Goal: Information Seeking & Learning: Learn about a topic

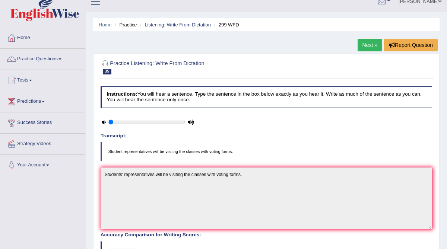
click at [190, 26] on link "Listening: Write From Dictation" at bounding box center [178, 25] width 66 height 6
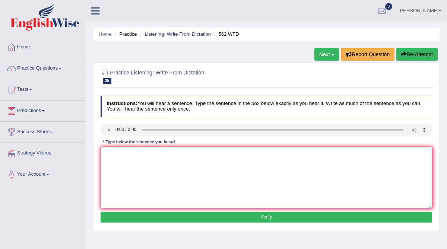
click at [120, 168] on textarea at bounding box center [267, 178] width 332 height 62
type textarea "j"
type textarea "The gap between the rich and poor is not decrease."
click at [209, 214] on button "Verify" at bounding box center [267, 217] width 332 height 11
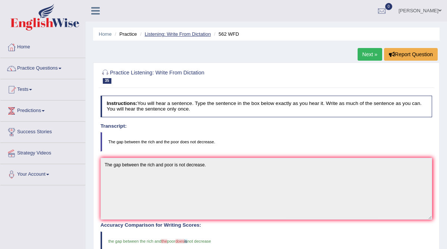
click at [182, 34] on link "Listening: Write From Dictation" at bounding box center [178, 34] width 66 height 6
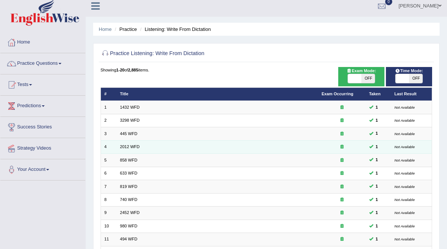
scroll to position [2, 0]
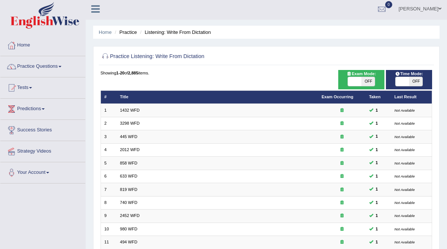
click at [370, 83] on span "OFF" at bounding box center [368, 81] width 13 height 9
checkbox input "true"
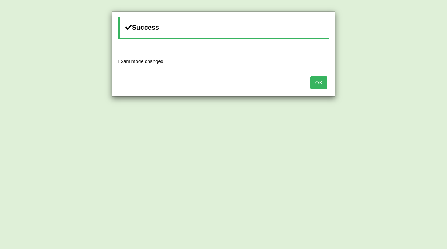
click at [320, 82] on button "OK" at bounding box center [318, 82] width 17 height 13
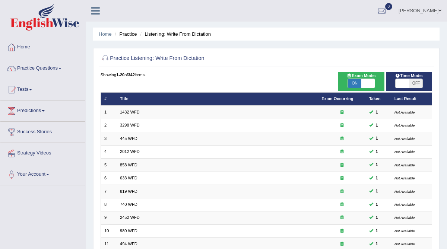
click at [415, 83] on span "OFF" at bounding box center [415, 83] width 13 height 9
checkbox input "true"
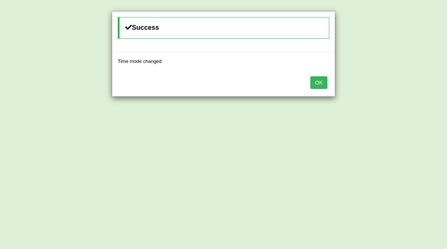
click at [319, 81] on button "OK" at bounding box center [318, 82] width 17 height 13
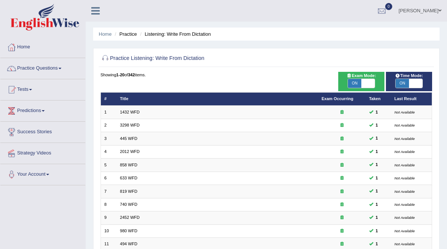
scroll to position [176, 0]
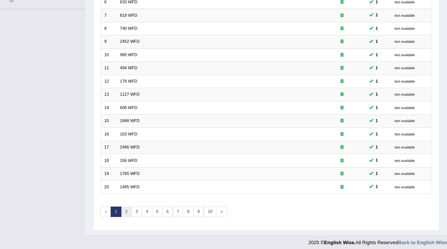
click at [123, 207] on link "2" at bounding box center [126, 212] width 11 height 10
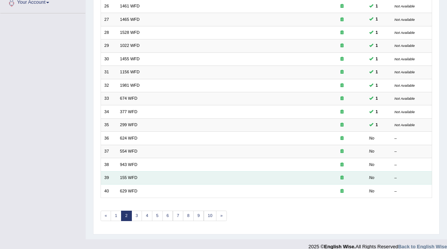
scroll to position [176, 0]
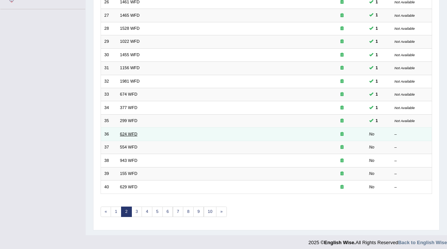
click at [121, 132] on link "624 WFD" at bounding box center [129, 134] width 18 height 4
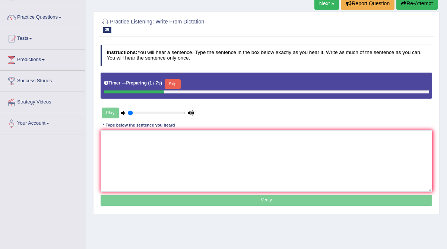
scroll to position [52, 0]
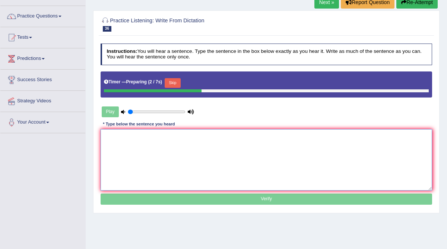
click at [130, 148] on textarea at bounding box center [267, 160] width 332 height 62
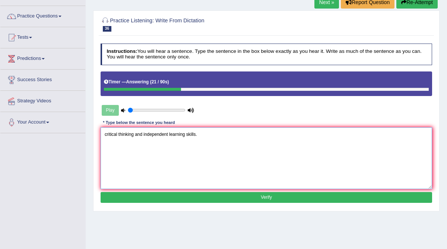
click at [105, 135] on textarea "critical thinking and independent learning skills." at bounding box center [267, 158] width 332 height 62
type textarea "Our courses will improve critical thinking and independent learning skills."
click at [193, 198] on button "Verify" at bounding box center [267, 197] width 332 height 11
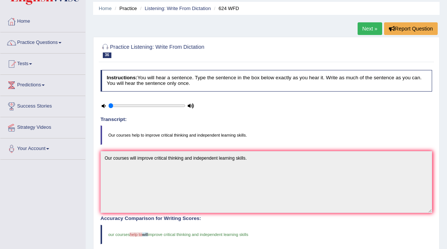
scroll to position [0, 0]
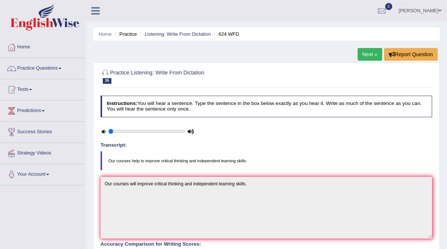
click at [51, 68] on link "Practice Questions" at bounding box center [42, 67] width 85 height 19
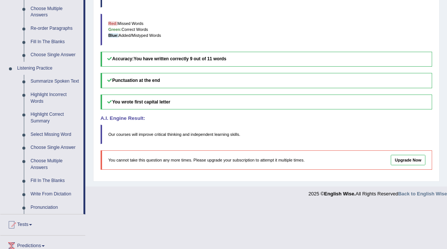
scroll to position [341, 0]
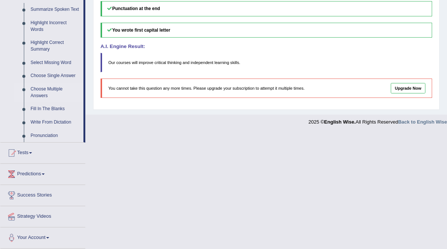
click at [48, 91] on link "Choose Multiple Answers" at bounding box center [55, 93] width 56 height 20
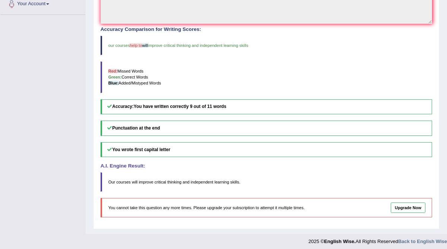
scroll to position [99, 0]
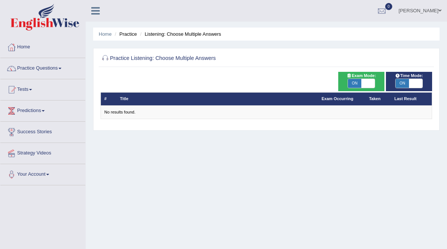
click at [352, 83] on span "ON" at bounding box center [354, 83] width 13 height 9
checkbox input "false"
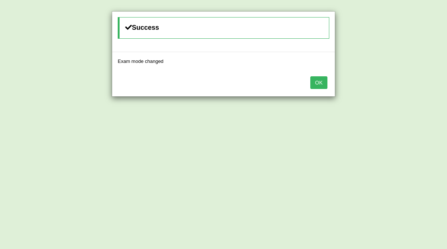
click at [324, 88] on button "OK" at bounding box center [318, 82] width 17 height 13
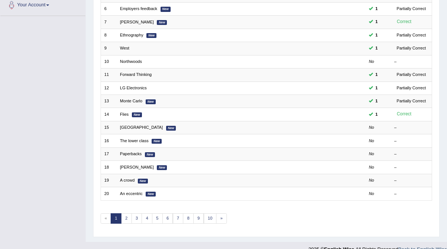
scroll to position [176, 0]
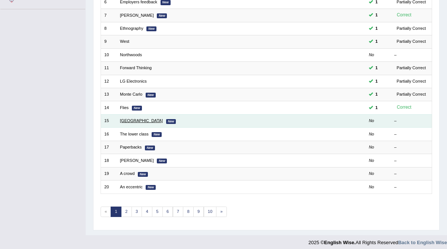
click at [125, 119] on link "[GEOGRAPHIC_DATA]" at bounding box center [141, 121] width 43 height 4
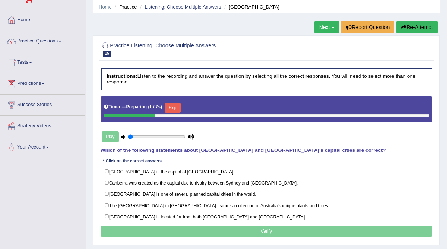
scroll to position [33, 0]
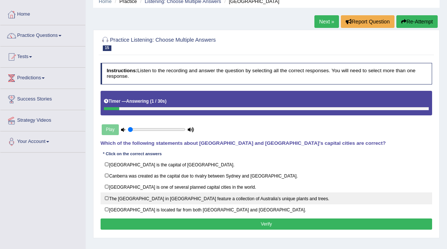
click at [114, 196] on label "The National Botanic Gardens in Canberra feature a collection of Australia’s un…" at bounding box center [267, 199] width 332 height 12
checkbox input "true"
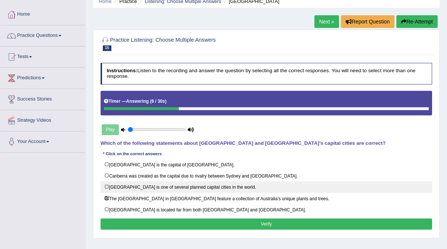
click at [113, 187] on label "Canberra is one of several planned capital cities in the world." at bounding box center [267, 188] width 332 height 12
checkbox input "true"
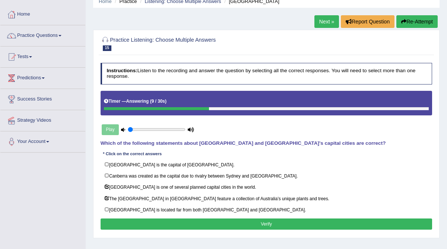
click at [143, 220] on button "Verify" at bounding box center [267, 224] width 332 height 11
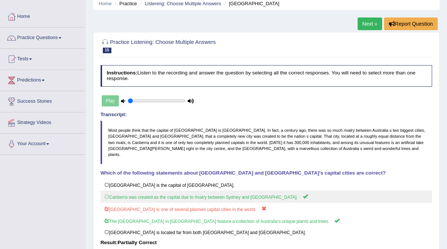
scroll to position [28, 0]
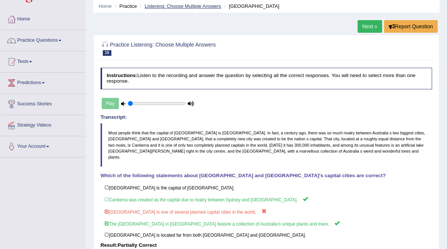
click at [193, 6] on link "Listening: Choose Multiple Answers" at bounding box center [183, 6] width 76 height 6
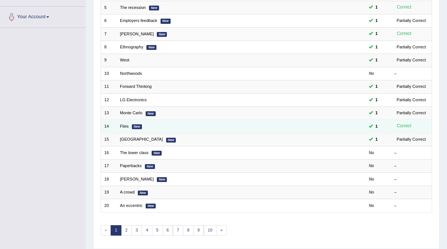
scroll to position [160, 0]
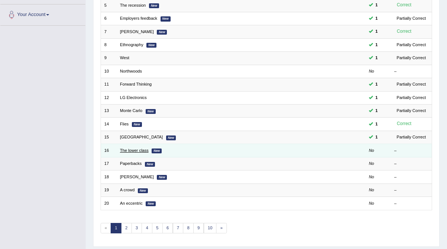
click at [135, 148] on link "The lower class" at bounding box center [134, 150] width 29 height 4
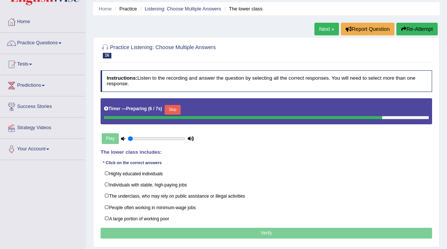
scroll to position [27, 0]
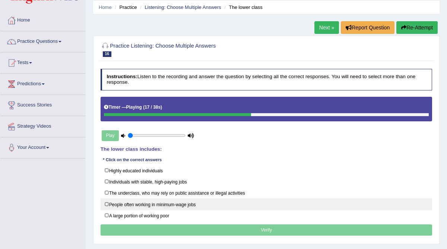
click at [106, 202] on label "People often working in minimum-wage jobs" at bounding box center [267, 205] width 332 height 12
checkbox input "true"
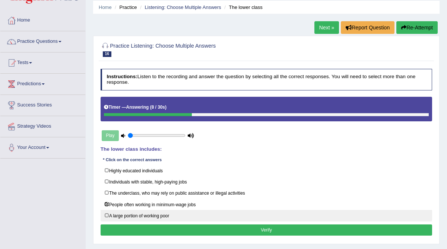
click at [108, 211] on label "A large portion of working poor" at bounding box center [267, 216] width 332 height 12
checkbox input "true"
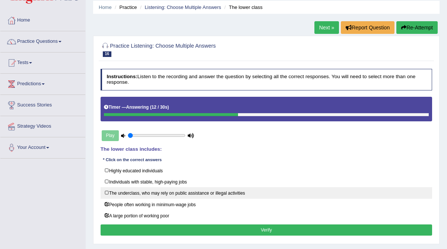
click at [106, 191] on label "The underclass, who may rely on public assistance or illegal activities" at bounding box center [267, 193] width 332 height 12
checkbox input "true"
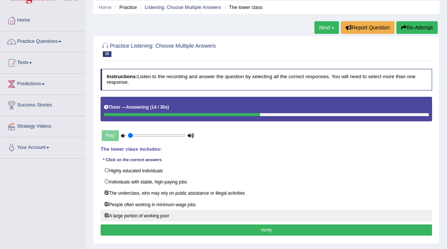
click at [107, 212] on label "A large portion of working poor" at bounding box center [267, 216] width 332 height 12
checkbox input "false"
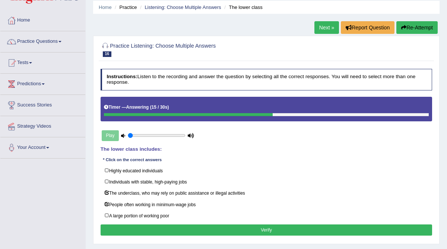
click at [118, 225] on button "Verify" at bounding box center [267, 230] width 332 height 11
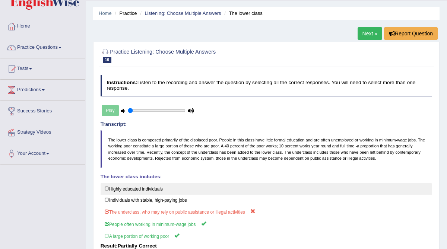
scroll to position [16, 0]
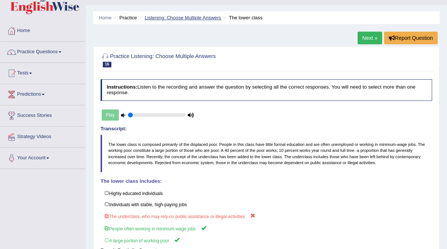
click at [180, 19] on link "Listening: Choose Multiple Answers" at bounding box center [183, 18] width 76 height 6
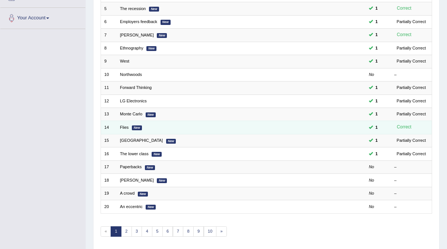
scroll to position [159, 0]
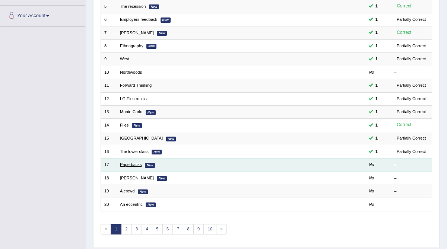
click at [133, 163] on link "Paperbacks" at bounding box center [131, 165] width 22 height 4
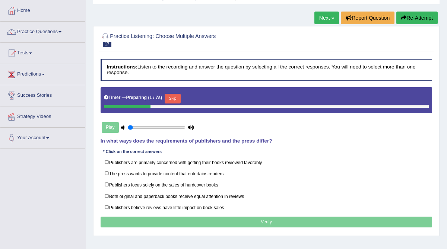
scroll to position [41, 0]
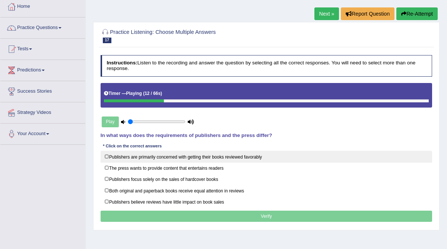
click at [105, 155] on label "Publishers are primarily concerned with getting their books reviewed favorably" at bounding box center [267, 157] width 332 height 12
checkbox input "true"
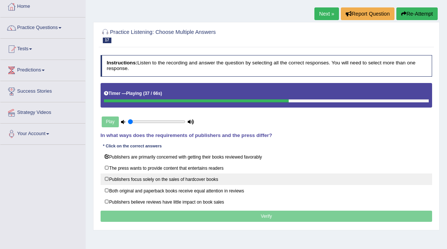
click at [107, 176] on label "Publishers focus solely on the sales of hardcover books" at bounding box center [267, 180] width 332 height 12
checkbox input "true"
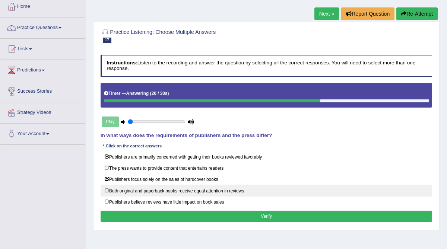
click at [235, 189] on label "Both original and paperback books receive equal attention in reviews" at bounding box center [267, 191] width 332 height 12
checkbox input "true"
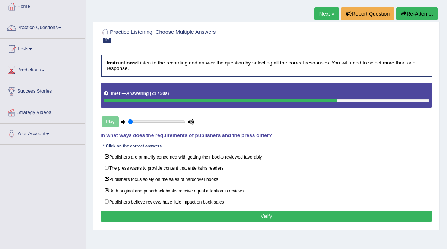
click at [240, 214] on button "Verify" at bounding box center [267, 216] width 332 height 11
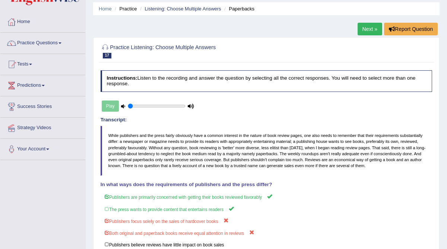
scroll to position [19, 0]
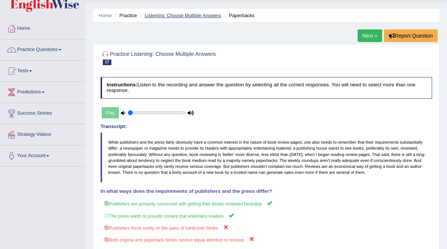
click at [203, 15] on link "Listening: Choose Multiple Answers" at bounding box center [183, 16] width 76 height 6
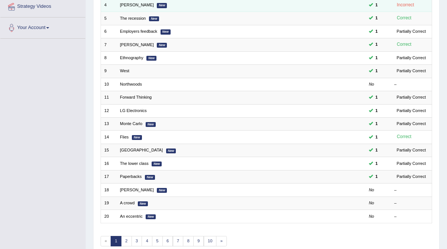
scroll to position [151, 0]
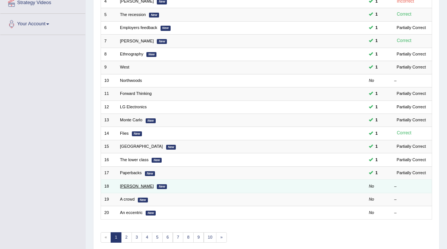
click at [133, 184] on link "Edmund Hillary" at bounding box center [137, 186] width 34 height 4
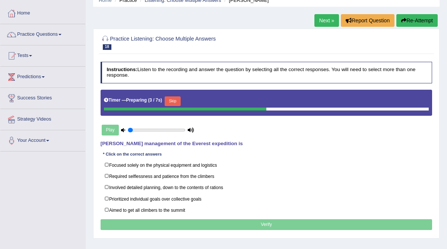
scroll to position [47, 0]
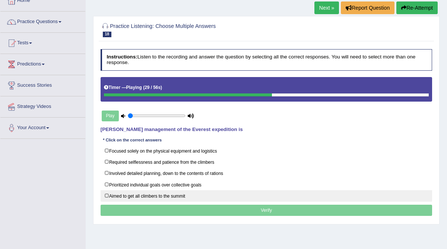
click at [106, 192] on label "Aimed to get all climbers to the summit" at bounding box center [267, 196] width 332 height 12
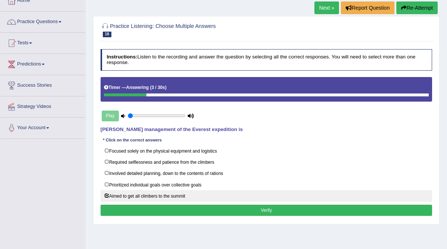
click at [108, 192] on label "Aimed to get all climbers to the summit" at bounding box center [267, 196] width 332 height 12
checkbox input "false"
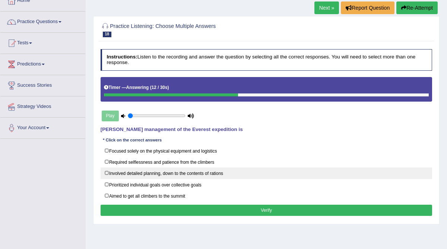
click at [104, 173] on label "Involved detailed planning, down to the contents of rations" at bounding box center [267, 174] width 332 height 12
checkbox input "true"
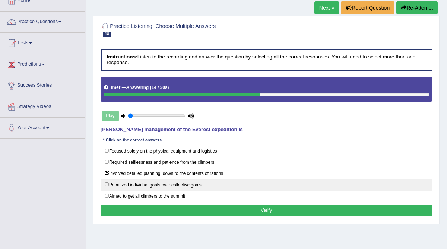
click at [108, 181] on label "Prioritized individual goals over collective goals" at bounding box center [267, 185] width 332 height 12
checkbox input "true"
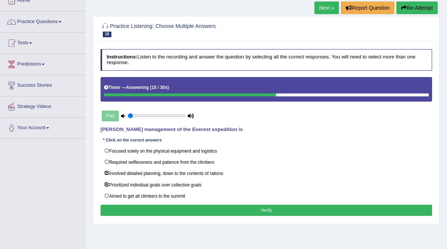
click at [133, 205] on button "Verify" at bounding box center [267, 210] width 332 height 11
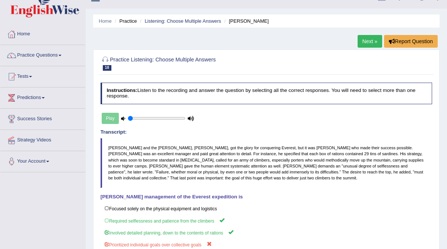
scroll to position [12, 0]
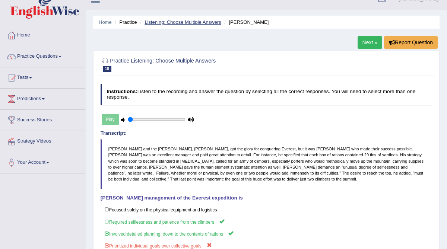
click at [187, 21] on link "Listening: Choose Multiple Answers" at bounding box center [183, 22] width 76 height 6
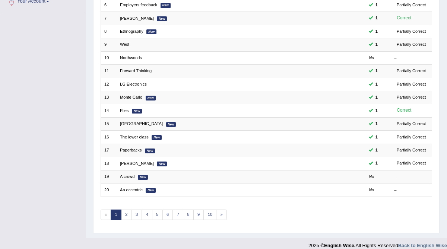
scroll to position [176, 0]
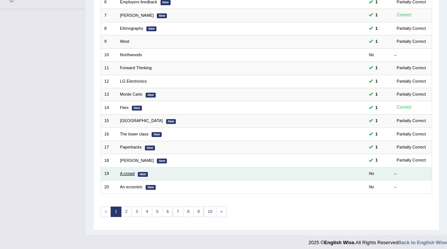
click at [130, 171] on link "A crowd" at bounding box center [127, 173] width 15 height 4
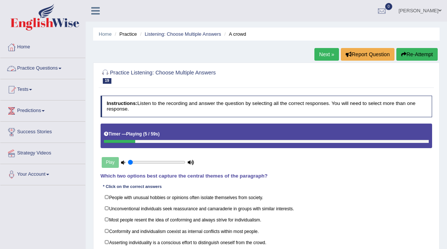
click at [50, 67] on link "Practice Questions" at bounding box center [42, 67] width 85 height 19
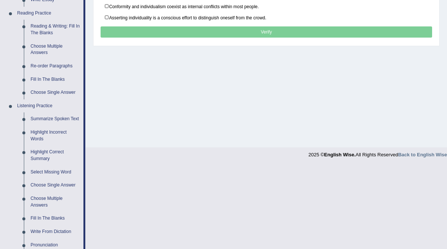
scroll to position [226, 0]
click at [38, 135] on link "Highlight Incorrect Words" at bounding box center [55, 136] width 56 height 20
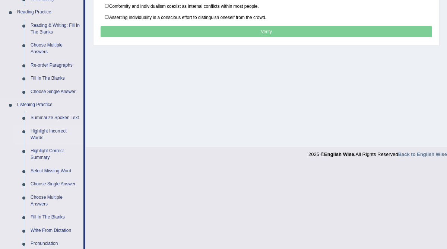
scroll to position [142, 0]
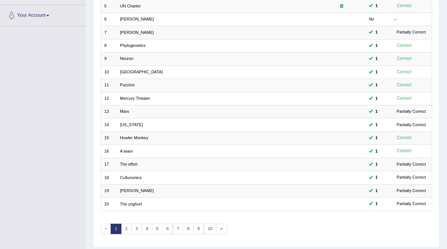
scroll to position [176, 0]
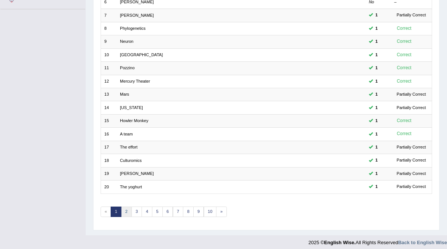
click at [123, 207] on link "2" at bounding box center [126, 212] width 11 height 10
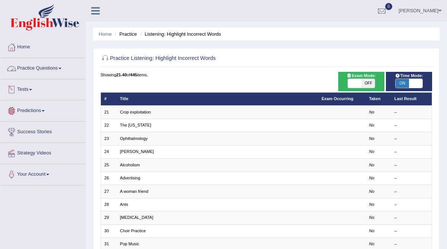
click at [44, 69] on link "Practice Questions" at bounding box center [42, 67] width 85 height 19
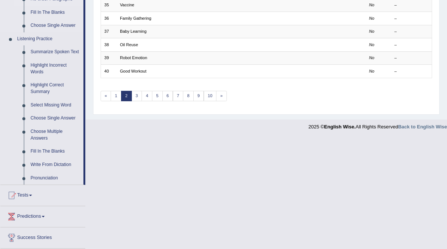
scroll to position [294, 0]
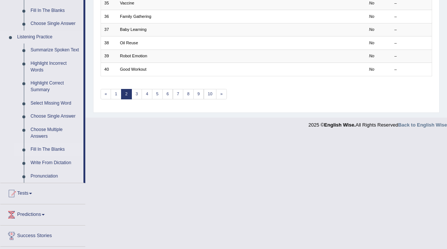
click at [55, 155] on link "Fill In The Blanks" at bounding box center [55, 149] width 56 height 13
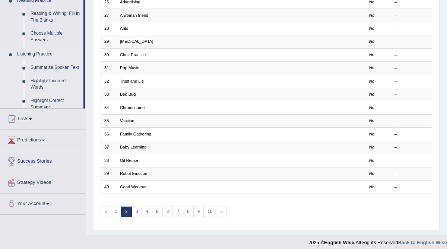
scroll to position [94, 0]
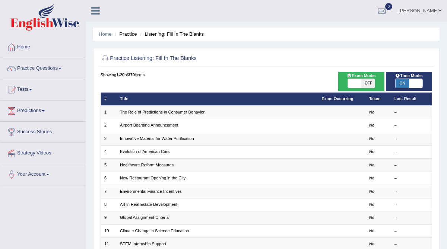
click at [371, 82] on span "OFF" at bounding box center [368, 83] width 13 height 9
checkbox input "true"
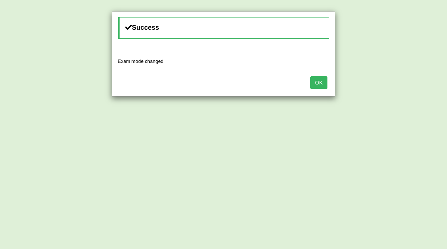
click at [319, 84] on button "OK" at bounding box center [318, 82] width 17 height 13
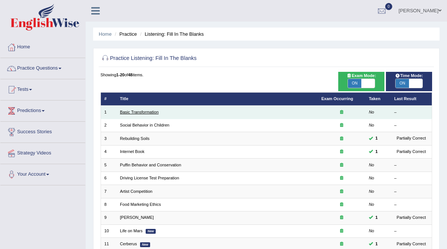
click at [139, 111] on link "Basic Transformation" at bounding box center [139, 112] width 39 height 4
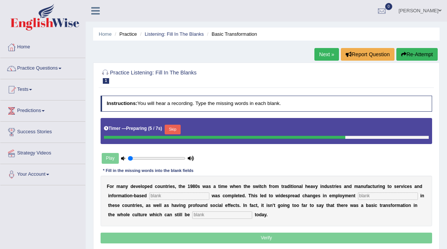
click at [169, 196] on input "text" at bounding box center [179, 196] width 60 height 7
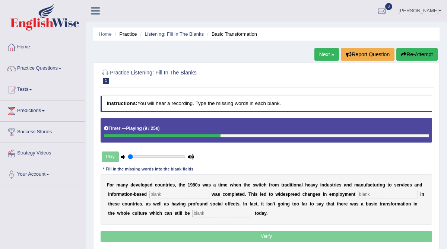
click at [169, 196] on input "text" at bounding box center [179, 194] width 60 height 7
type input "enterprise"
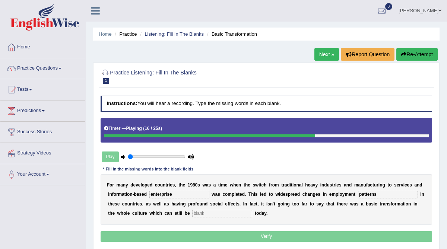
type input "patterns"
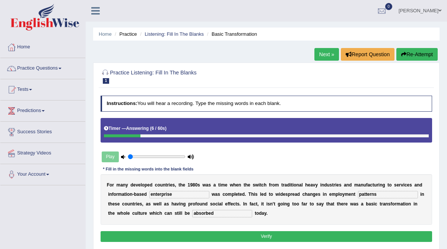
type input "absorbed"
click at [204, 234] on button "Verify" at bounding box center [267, 236] width 332 height 11
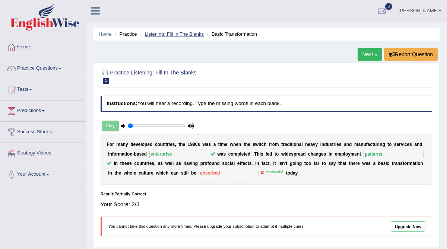
click at [186, 32] on link "Listening: Fill In The Blanks" at bounding box center [174, 34] width 59 height 6
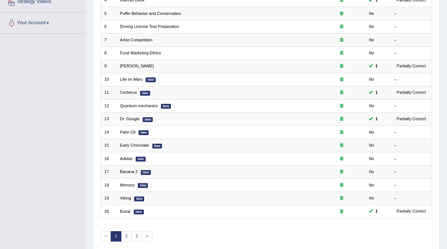
scroll to position [107, 0]
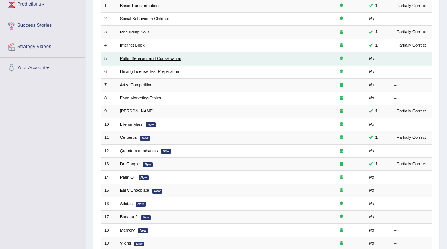
click at [150, 57] on link "Puffin Behavior and Conservation" at bounding box center [150, 58] width 61 height 4
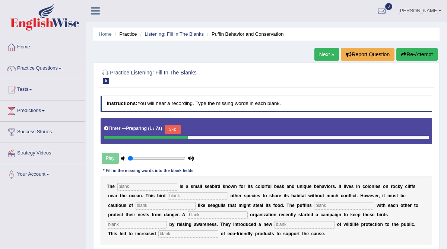
click at [159, 184] on input "text" at bounding box center [147, 186] width 60 height 7
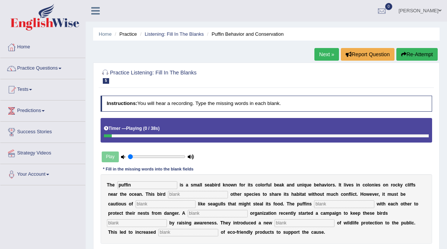
type input "puffin"
type input "allows"
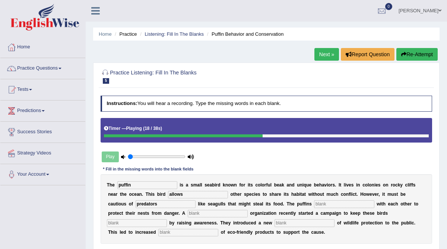
type input "predators"
type input "cooperate"
type input "corporate"
type input "safe"
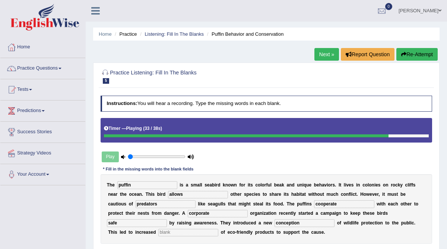
type input "conception"
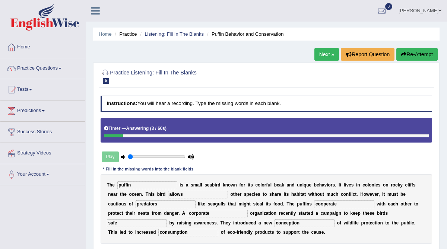
type input "consumption"
drag, startPoint x: 123, startPoint y: 185, endPoint x: 114, endPoint y: 185, distance: 8.2
click at [114, 185] on div "T h e puffin i s a s m a l l s e a b i r d k n o w n f o r i t s c o l o r f u …" at bounding box center [267, 209] width 332 height 70
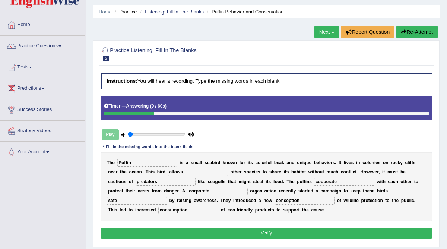
scroll to position [25, 0]
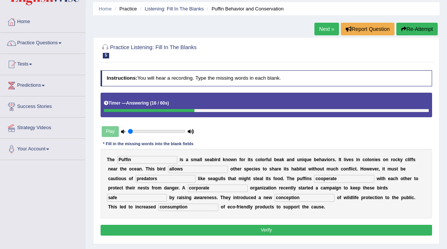
type input "Puffin"
click at [314, 179] on input "cooperate" at bounding box center [344, 178] width 60 height 7
click at [314, 180] on input "coorperate" at bounding box center [344, 178] width 60 height 7
type input "coorporate"
click at [281, 227] on button "Verify" at bounding box center [267, 230] width 332 height 11
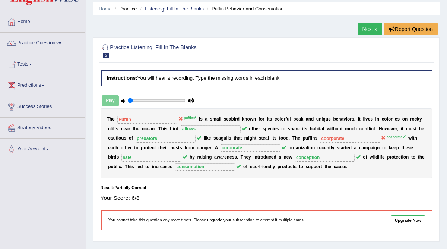
click at [179, 10] on link "Listening: Fill In The Blanks" at bounding box center [174, 9] width 59 height 6
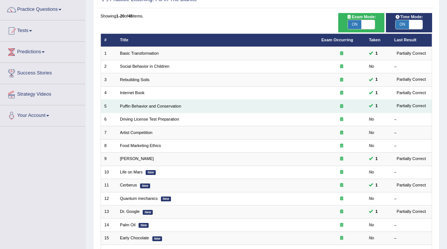
scroll to position [60, 0]
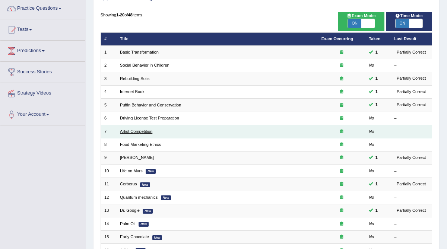
click at [144, 132] on link "Artist Competition" at bounding box center [136, 131] width 32 height 4
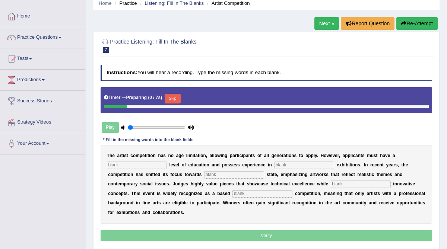
scroll to position [39, 0]
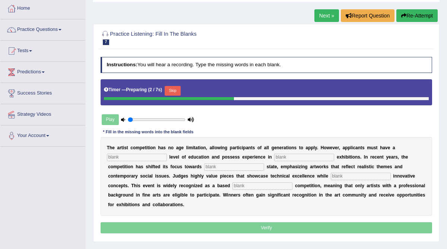
click at [143, 156] on input "text" at bounding box center [137, 157] width 60 height 7
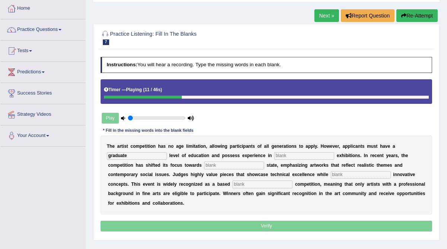
type input "graduate"
type input "sculpture"
type input "real"
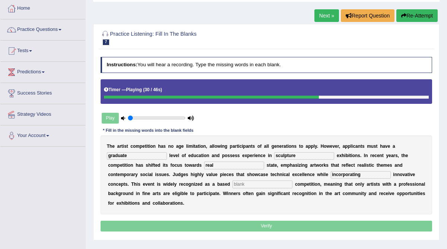
type input "incorporating"
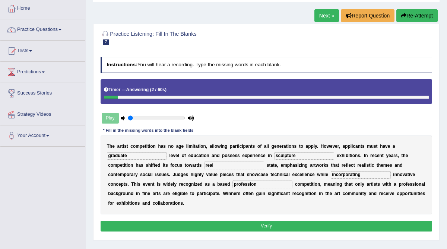
type input "profession"
click at [262, 227] on button "Verify" at bounding box center [267, 226] width 332 height 11
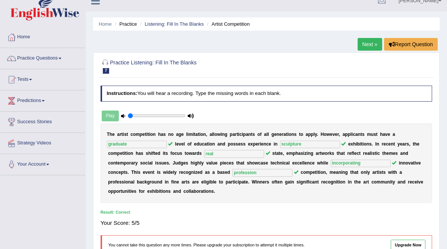
scroll to position [5, 0]
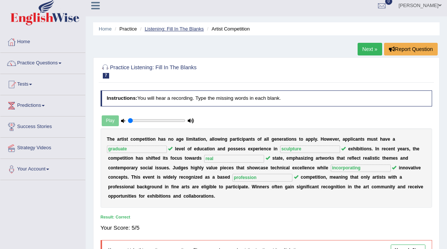
click at [181, 29] on link "Listening: Fill In The Blanks" at bounding box center [174, 29] width 59 height 6
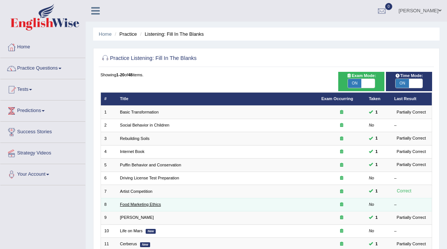
click at [149, 203] on link "Food Marketing Ethics" at bounding box center [140, 204] width 41 height 4
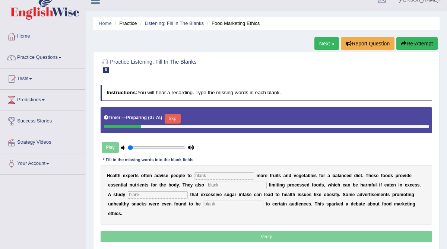
scroll to position [12, 0]
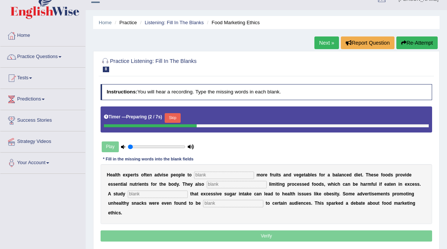
click at [203, 172] on input "text" at bounding box center [224, 175] width 60 height 7
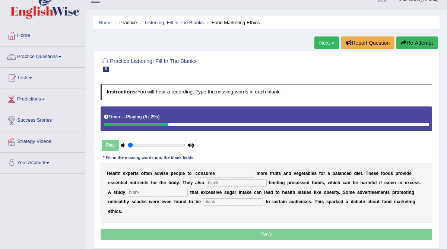
type input "consume"
type input "recommended"
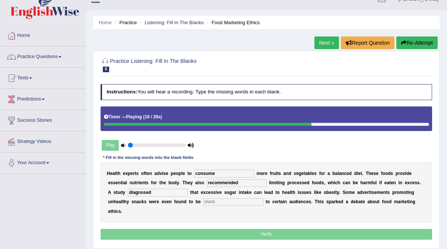
type input "diagnosed"
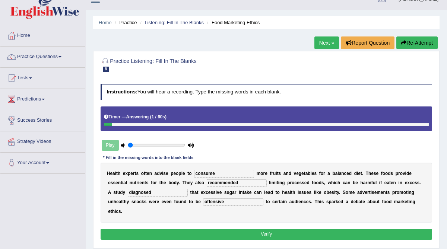
type input "offensive"
click at [228, 229] on button "Verify" at bounding box center [267, 234] width 332 height 11
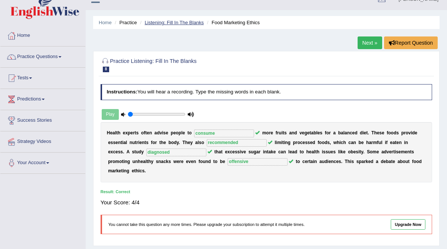
click at [182, 24] on link "Listening: Fill In The Blanks" at bounding box center [174, 23] width 59 height 6
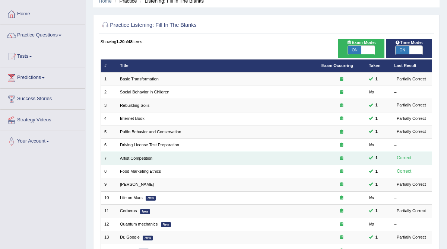
scroll to position [38, 0]
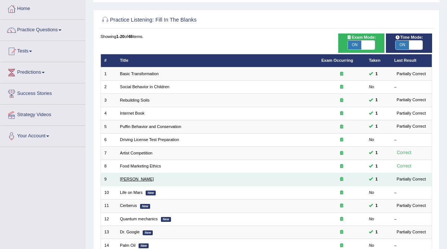
click at [128, 177] on link "[PERSON_NAME]" at bounding box center [137, 179] width 34 height 4
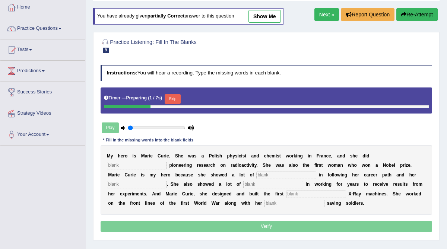
scroll to position [40, 0]
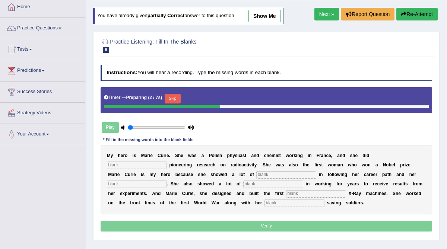
click at [167, 162] on input "text" at bounding box center [137, 165] width 60 height 7
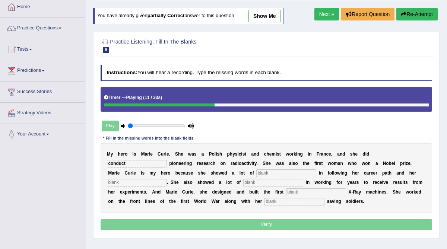
type input "conduct"
type input "passion"
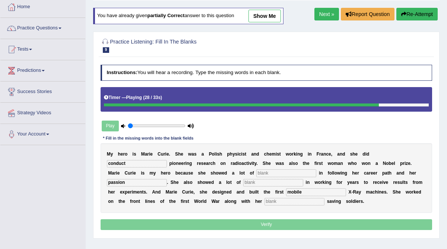
type input "mobile"
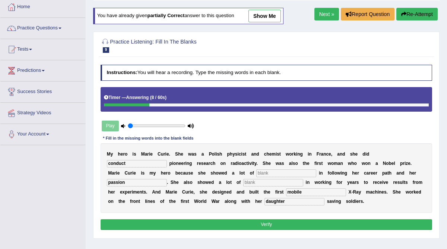
type input "daughter"
click at [256, 173] on input "text" at bounding box center [286, 173] width 60 height 7
click at [243, 183] on input "text" at bounding box center [273, 182] width 60 height 7
click at [189, 225] on button "Verify" at bounding box center [267, 225] width 332 height 11
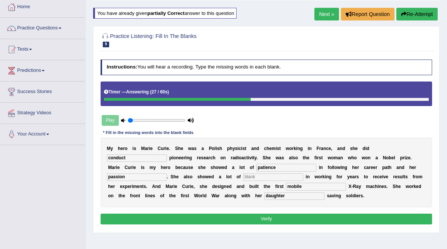
click at [192, 217] on button "Verify" at bounding box center [267, 219] width 332 height 11
click at [243, 177] on input "text" at bounding box center [273, 177] width 60 height 7
drag, startPoint x: 212, startPoint y: 167, endPoint x: 185, endPoint y: 167, distance: 26.5
click at [185, 167] on div "M y h e r o i s M a r i e C u r i e . S h e w a s a P o l i s h p h y s i c i s…" at bounding box center [267, 173] width 332 height 70
type input "empathy"
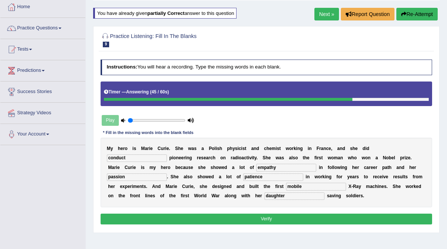
type input "patience"
click at [218, 217] on button "Verify" at bounding box center [267, 219] width 332 height 11
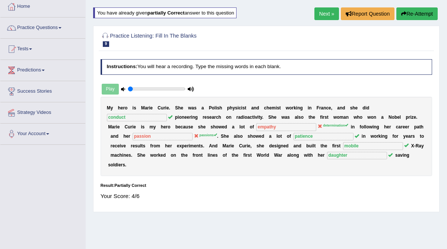
scroll to position [0, 0]
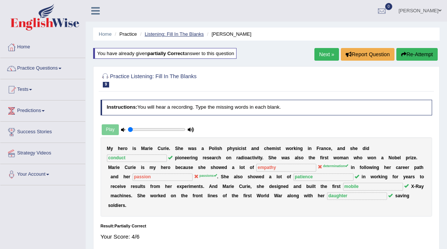
click at [174, 34] on link "Listening: Fill In The Blanks" at bounding box center [174, 34] width 59 height 6
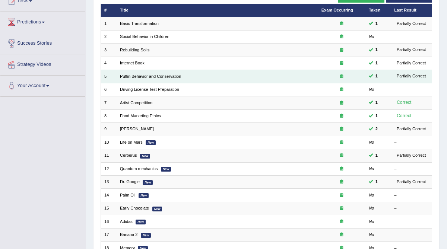
scroll to position [89, 0]
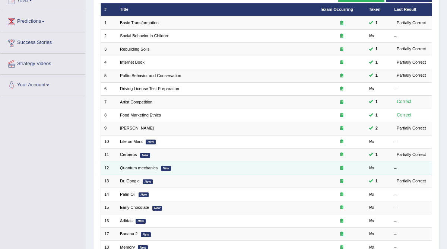
click at [146, 168] on link "Quantum mechanics" at bounding box center [139, 168] width 38 height 4
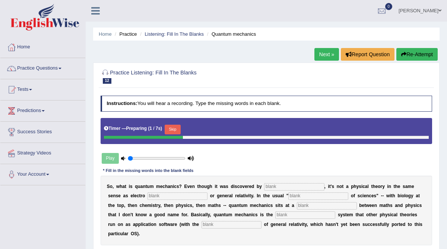
click at [279, 186] on input "text" at bounding box center [294, 186] width 60 height 7
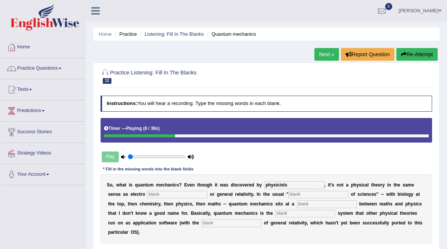
type input "physicists"
type input "magnetism"
type input "hierarcy"
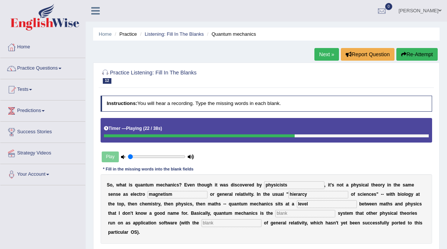
type input "level"
type input "operating"
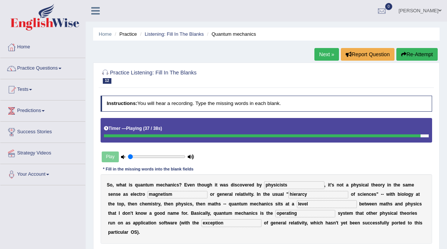
type input "exception"
click at [291, 196] on input "hierarcy" at bounding box center [319, 194] width 60 height 7
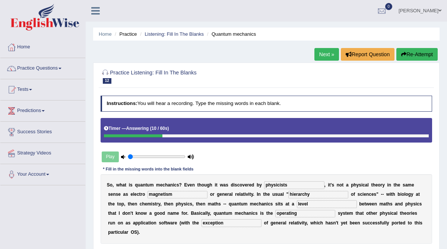
type input "hierarchy"
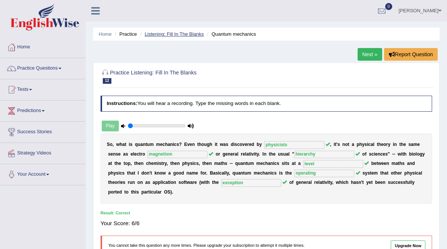
click at [168, 34] on link "Listening: Fill In The Blanks" at bounding box center [174, 34] width 59 height 6
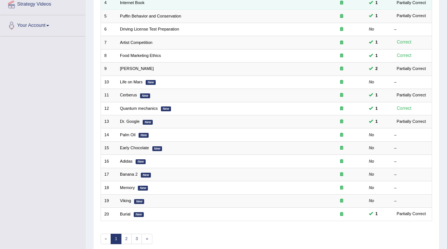
scroll to position [149, 0]
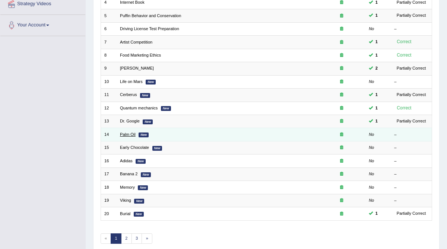
click at [126, 133] on link "Palm Oil" at bounding box center [128, 134] width 16 height 4
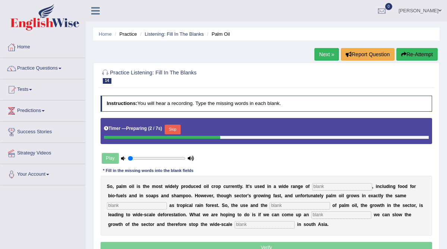
click at [324, 186] on input "text" at bounding box center [342, 186] width 60 height 7
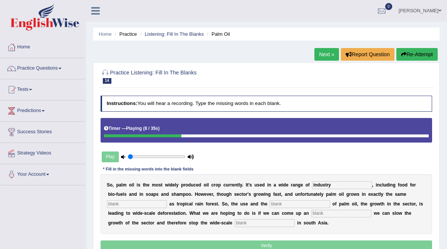
type input "industry"
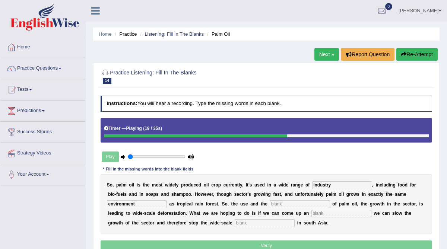
type input "environment"
type input "development"
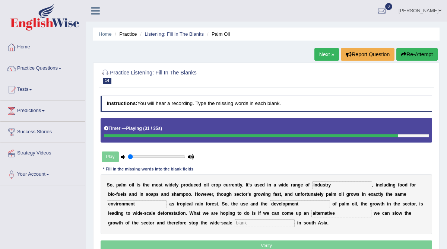
type input "alternative"
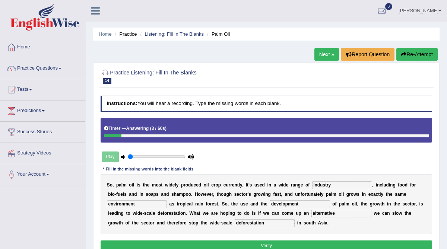
type input "deforestation"
click at [341, 186] on input "industry" at bounding box center [342, 185] width 60 height 7
type input "industries"
click at [309, 243] on button "Verify" at bounding box center [267, 246] width 332 height 11
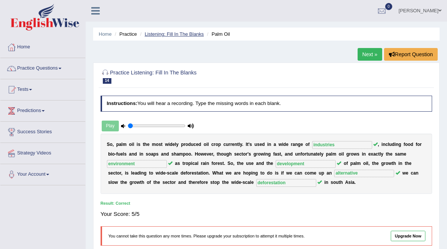
click at [185, 34] on link "Listening: Fill In The Blanks" at bounding box center [174, 34] width 59 height 6
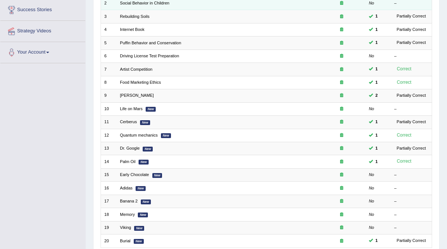
scroll to position [128, 0]
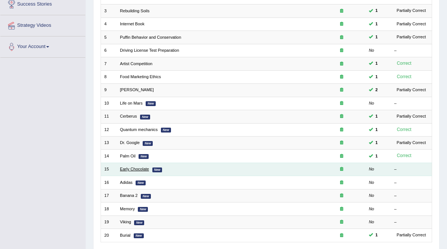
click at [129, 167] on link "Early Chocolate" at bounding box center [134, 169] width 29 height 4
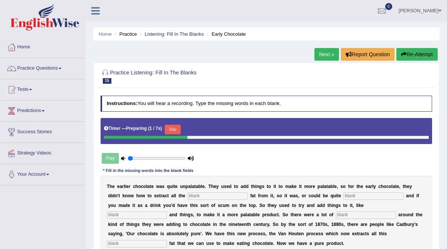
click at [212, 197] on input "text" at bounding box center [218, 196] width 60 height 7
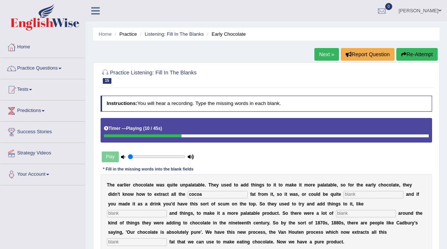
type input "cocoa"
type input "greasy"
type input "starch"
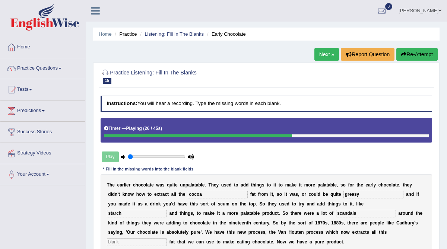
type input "scandals"
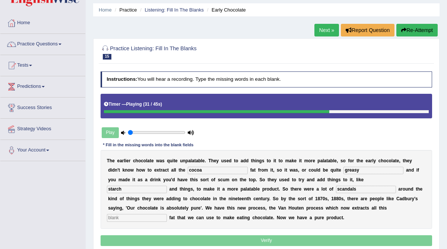
scroll to position [27, 0]
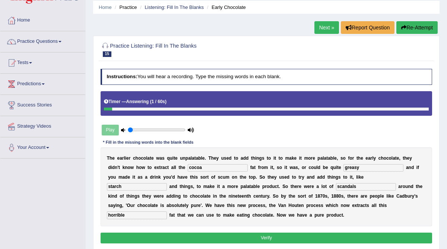
type input "horrible"
click at [269, 239] on button "Verify" at bounding box center [267, 238] width 332 height 11
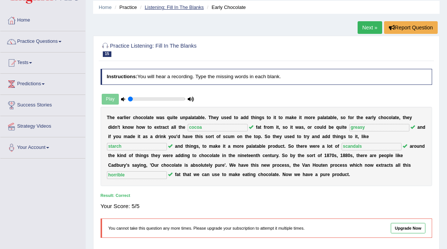
click at [179, 6] on link "Listening: Fill In The Blanks" at bounding box center [174, 7] width 59 height 6
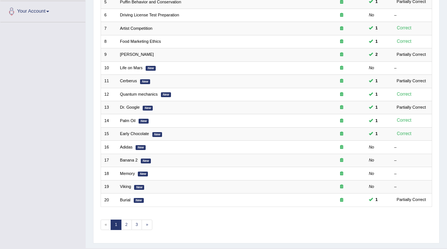
scroll to position [176, 0]
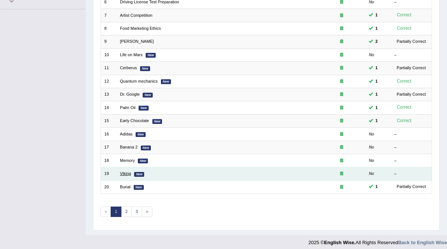
click at [127, 171] on link "Viking" at bounding box center [125, 173] width 11 height 4
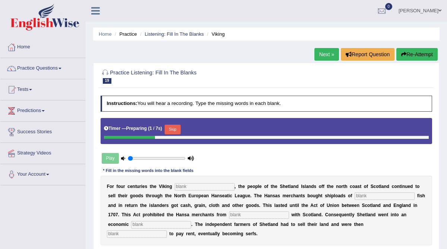
click at [183, 188] on input "text" at bounding box center [205, 186] width 60 height 7
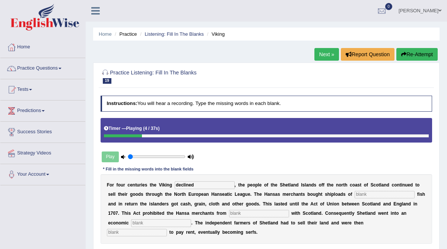
type input "declined"
type input "salted"
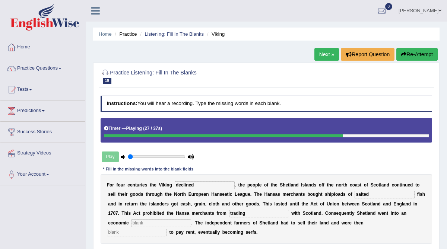
type input "trading"
type input "depression"
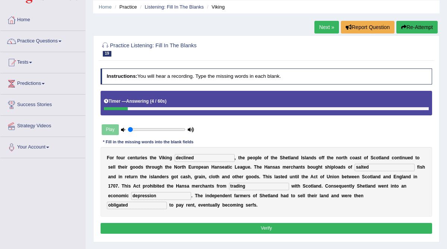
scroll to position [38, 0]
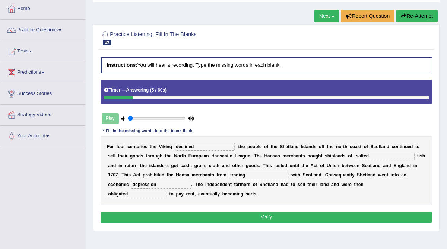
type input "obligated"
click at [184, 217] on button "Verify" at bounding box center [267, 217] width 332 height 11
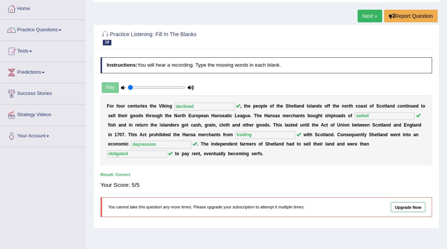
scroll to position [5, 0]
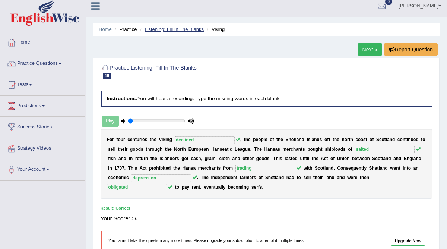
click at [176, 30] on link "Listening: Fill In The Blanks" at bounding box center [174, 29] width 59 height 6
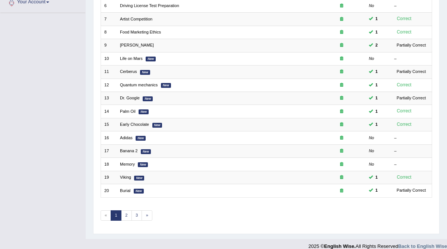
scroll to position [176, 0]
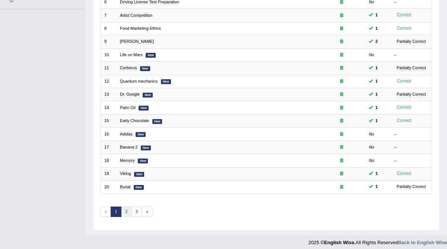
click at [123, 207] on link "2" at bounding box center [126, 212] width 11 height 10
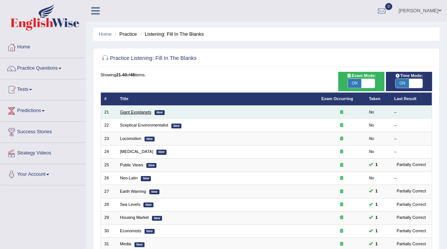
click at [142, 113] on link "Giant Exoplanets" at bounding box center [135, 112] width 31 height 4
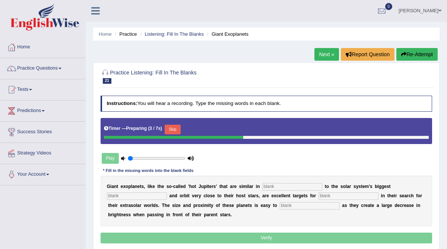
click at [277, 186] on input "text" at bounding box center [292, 186] width 60 height 7
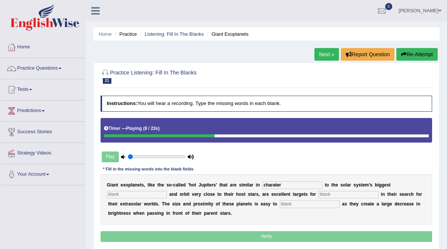
type input "charater"
type input "planet"
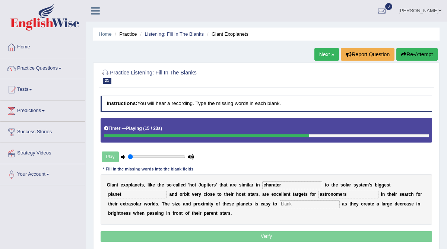
type input "astronomers"
type input "detect"
click at [293, 185] on input "charater" at bounding box center [292, 185] width 60 height 7
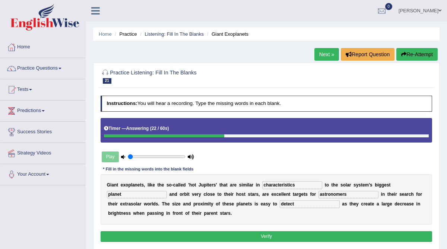
type input "characteristics"
click at [262, 235] on button "Verify" at bounding box center [267, 236] width 332 height 11
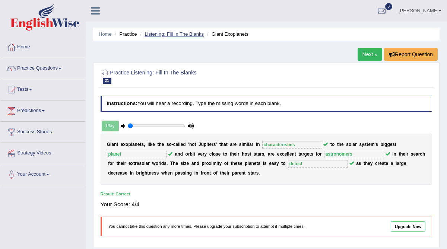
click at [194, 35] on link "Listening: Fill In The Blanks" at bounding box center [174, 34] width 59 height 6
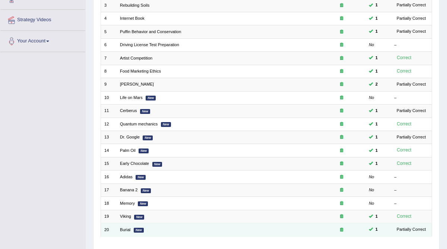
scroll to position [166, 0]
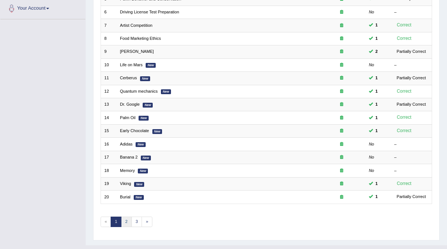
click at [125, 218] on link "2" at bounding box center [126, 222] width 11 height 10
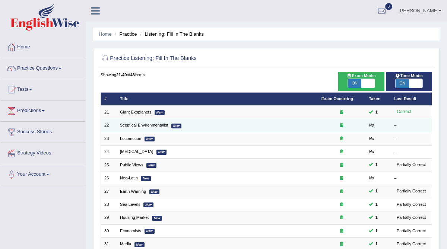
click at [132, 127] on link "Sceptical Environmentalist" at bounding box center [144, 125] width 48 height 4
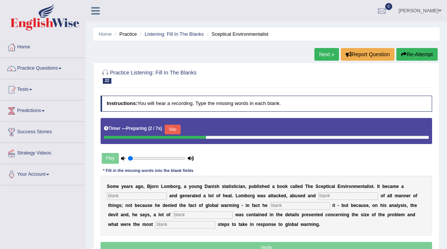
click at [120, 196] on input "text" at bounding box center [137, 196] width 60 height 7
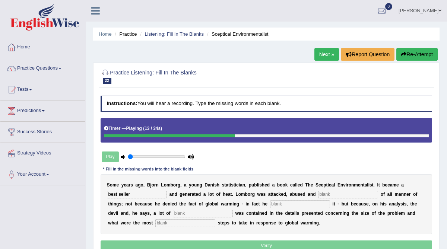
type input "best seller"
type input "accused"
type input "affirmed"
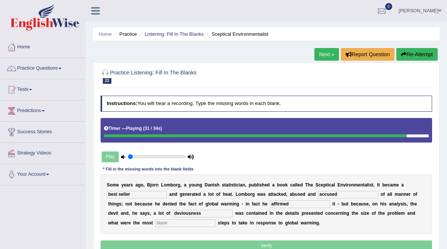
type input "deviousness"
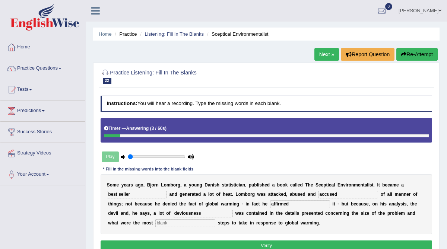
click at [120, 196] on input "best seller" at bounding box center [137, 194] width 60 height 7
click at [155, 225] on input "text" at bounding box center [185, 223] width 60 height 7
type input "r"
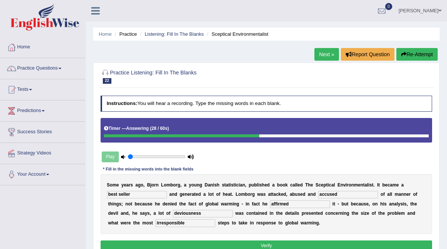
type input "irresponsible"
click at [118, 194] on input "best seller" at bounding box center [137, 194] width 60 height 7
type input "best - seller"
click at [137, 245] on button "Verify" at bounding box center [267, 246] width 332 height 11
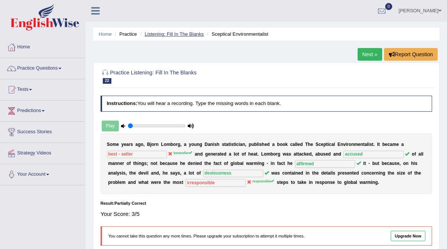
click at [165, 35] on link "Listening: Fill In The Blanks" at bounding box center [174, 34] width 59 height 6
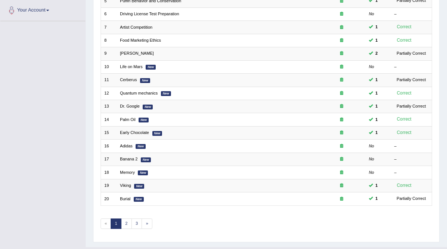
scroll to position [176, 0]
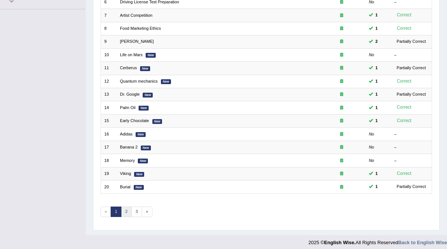
click at [125, 209] on link "2" at bounding box center [126, 212] width 11 height 10
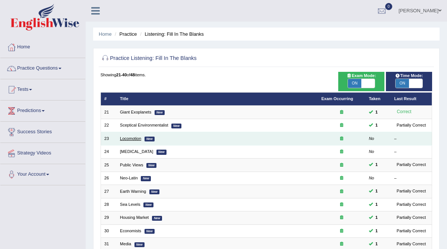
click at [127, 136] on link "Locomotion" at bounding box center [130, 138] width 21 height 4
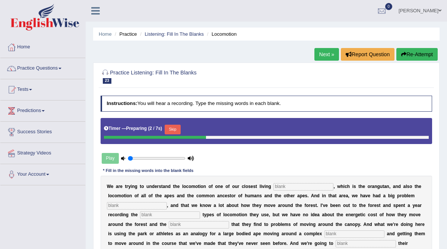
click at [285, 188] on input "text" at bounding box center [304, 186] width 60 height 7
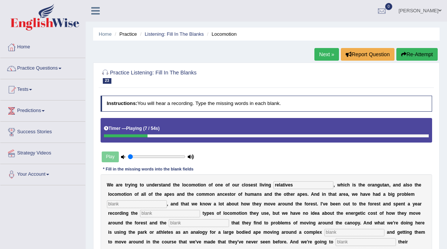
type input "relatives"
type input "traditionally"
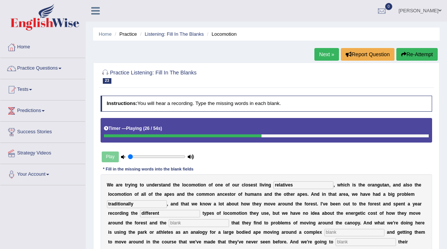
type input "different"
type input "solutions"
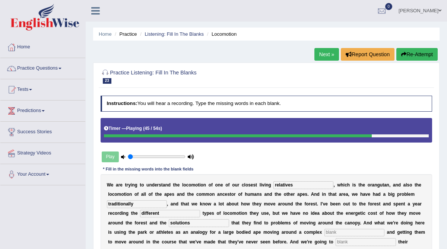
type input "i"
type input "environment"
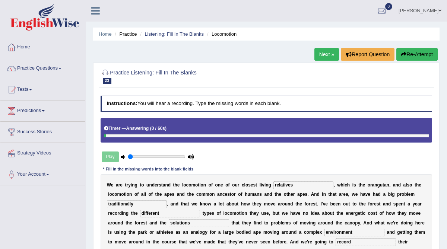
scroll to position [41, 0]
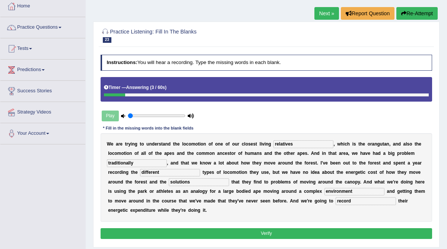
type input "record"
click at [279, 234] on button "Verify" at bounding box center [267, 233] width 332 height 11
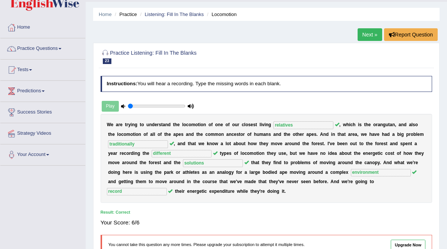
scroll to position [15, 0]
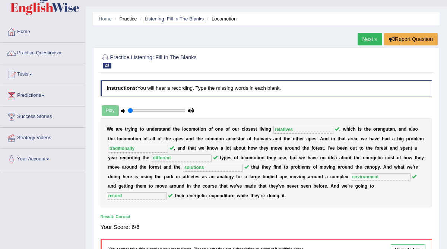
click at [180, 17] on link "Listening: Fill In The Blanks" at bounding box center [174, 19] width 59 height 6
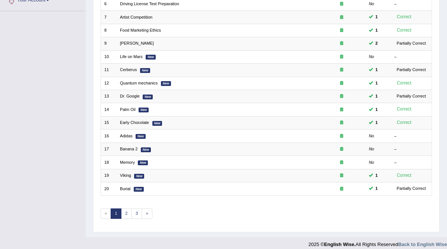
scroll to position [175, 0]
click at [123, 209] on link "2" at bounding box center [126, 213] width 11 height 10
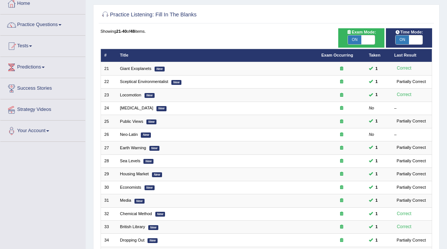
scroll to position [45, 0]
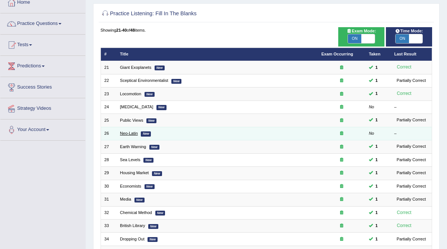
click at [133, 131] on link "Neo-Latin" at bounding box center [129, 133] width 18 height 4
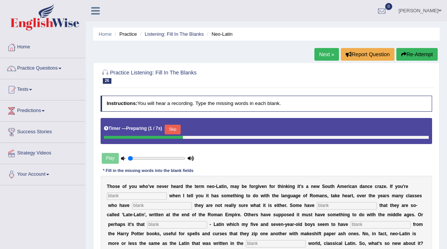
click at [129, 194] on input "text" at bounding box center [137, 196] width 60 height 7
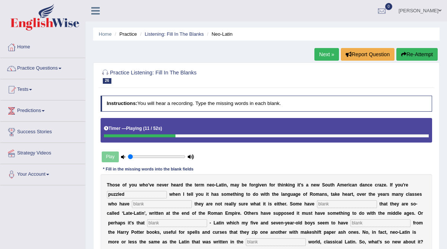
type input "puzzled"
type input "confessed"
type input "assumed"
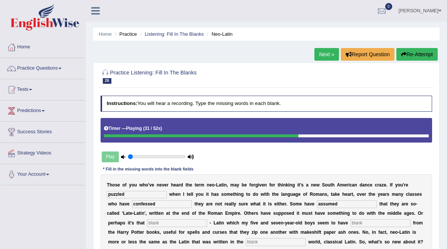
type input "s"
type input "pse"
type input "greeen"
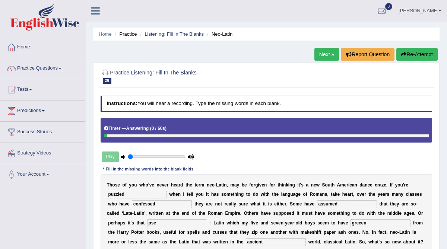
type input "ancient"
click at [147, 222] on input "pse" at bounding box center [177, 223] width 60 height 7
type input "psedo"
drag, startPoint x: 335, startPoint y: 223, endPoint x: 315, endPoint y: 224, distance: 19.4
click at [351, 224] on input "greeen" at bounding box center [381, 223] width 60 height 7
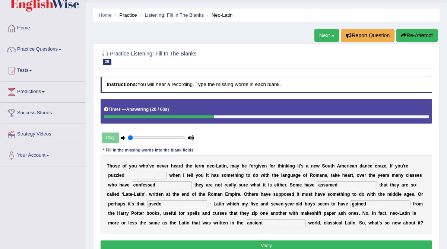
scroll to position [20, 0]
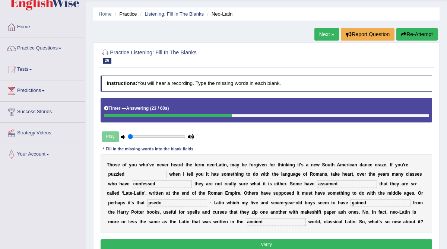
type input "gained"
click at [285, 245] on button "Verify" at bounding box center [267, 245] width 332 height 11
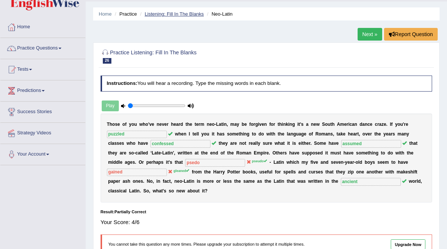
click at [187, 14] on link "Listening: Fill In The Blanks" at bounding box center [174, 14] width 59 height 6
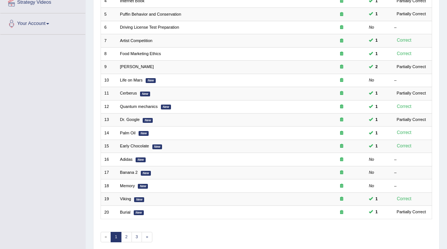
scroll to position [176, 0]
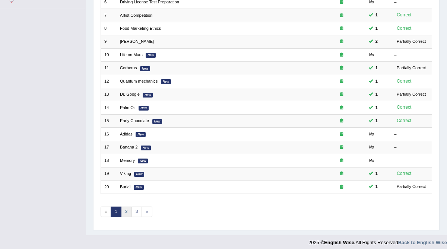
click at [123, 210] on link "2" at bounding box center [126, 212] width 11 height 10
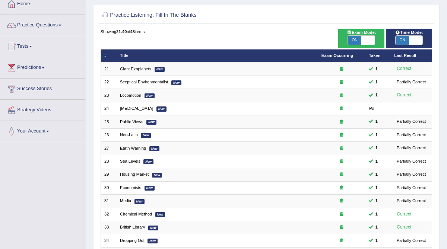
scroll to position [47, 0]
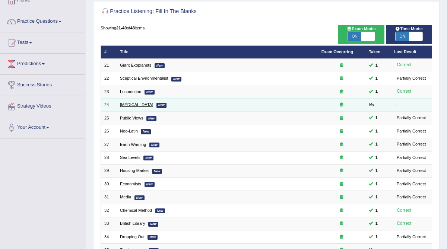
click at [127, 104] on link "Malaria" at bounding box center [136, 105] width 33 height 4
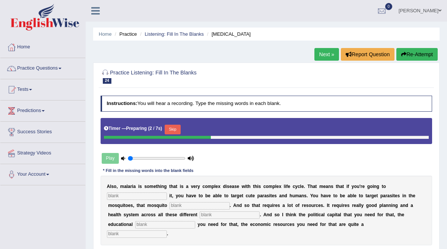
click at [129, 196] on input "text" at bounding box center [137, 196] width 60 height 7
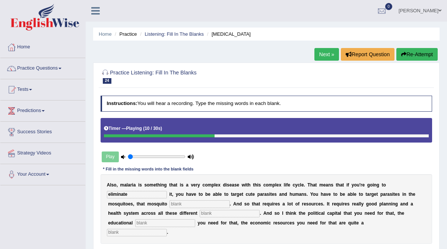
type input "eliminate"
type input "population"
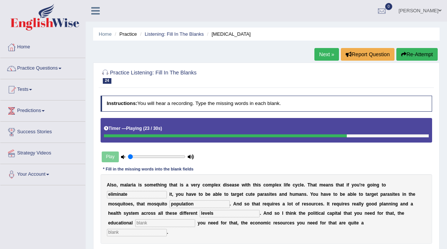
type input "levels"
type input "e"
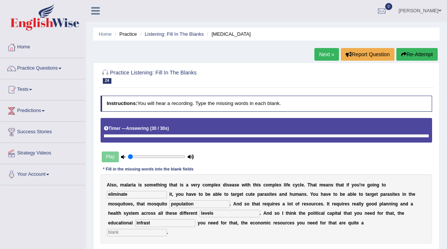
type input "infrast"
type input "challenge"
click at [135, 221] on input "infrast" at bounding box center [165, 223] width 60 height 7
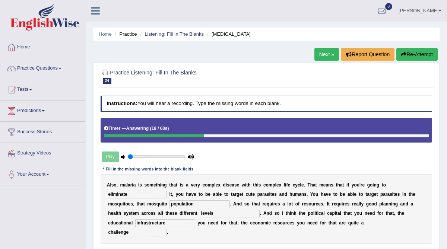
type input "infrastructure"
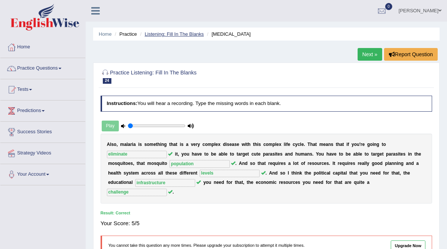
click at [173, 34] on link "Listening: Fill In The Blanks" at bounding box center [174, 34] width 59 height 6
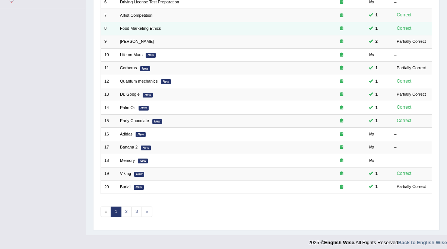
scroll to position [176, 0]
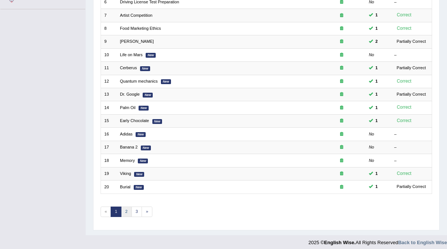
click at [126, 209] on link "2" at bounding box center [126, 212] width 11 height 10
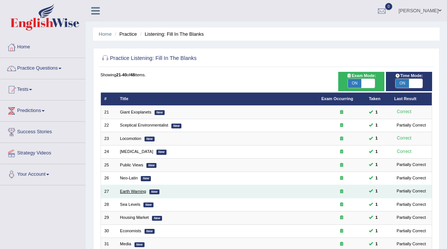
click at [129, 190] on link "Earth Warning" at bounding box center [133, 191] width 26 height 4
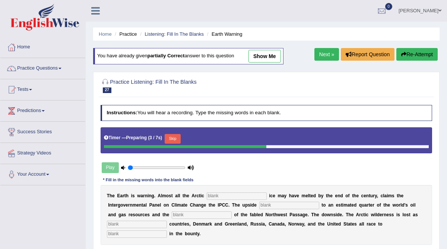
click at [213, 197] on input "text" at bounding box center [237, 196] width 60 height 7
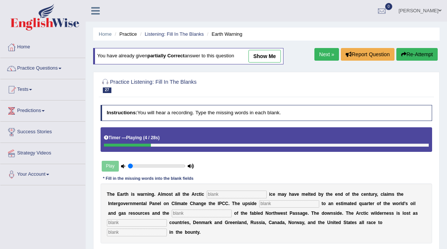
type input "l"
type input "solar"
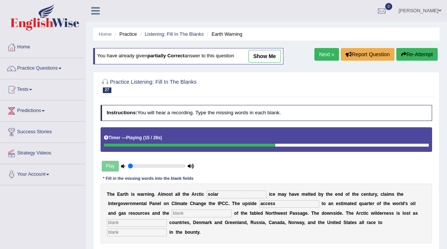
type input "access"
type input "f"
type input "opening"
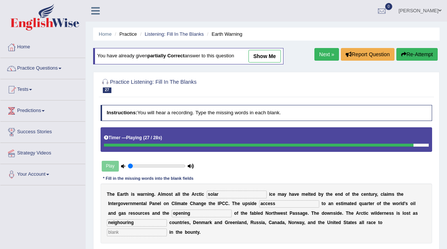
type input "neighouring"
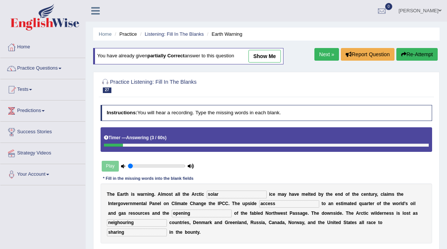
type input "sharing"
click at [120, 221] on input "neighouring" at bounding box center [137, 223] width 60 height 7
type input "neighbouring"
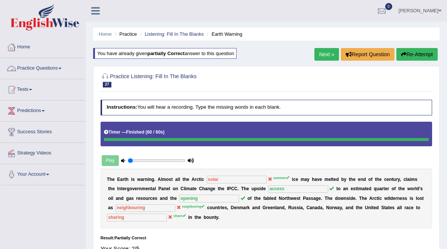
click at [28, 69] on link "Practice Questions" at bounding box center [42, 67] width 85 height 19
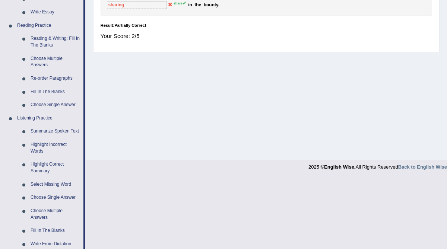
scroll to position [229, 0]
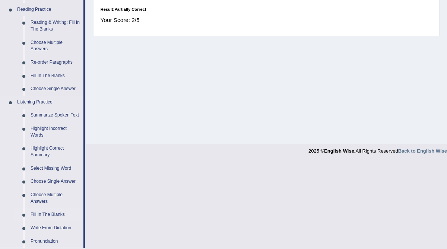
click at [43, 222] on link "Fill In The Blanks" at bounding box center [55, 214] width 56 height 13
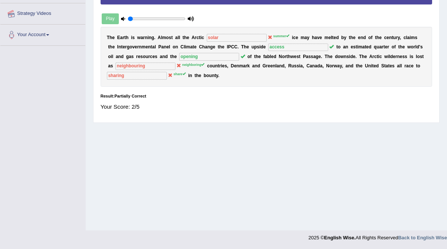
scroll to position [81, 0]
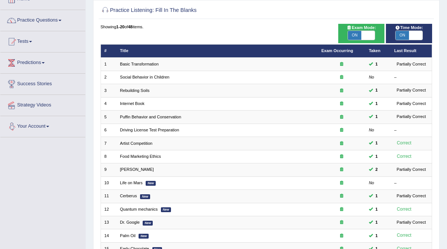
scroll to position [49, 0]
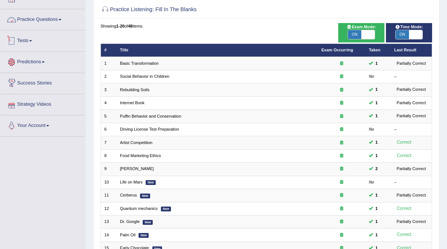
click at [41, 18] on link "Practice Questions" at bounding box center [42, 18] width 85 height 19
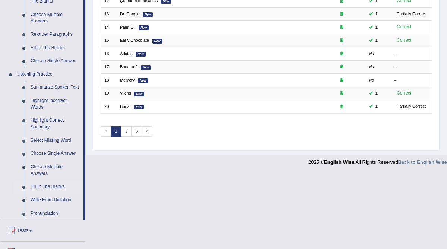
scroll to position [260, 0]
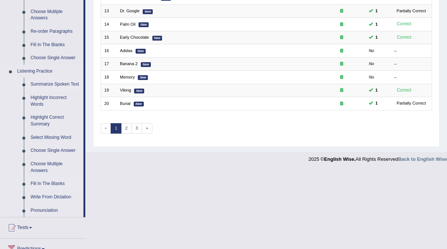
click at [51, 84] on link "Summarize Spoken Text" at bounding box center [55, 84] width 56 height 13
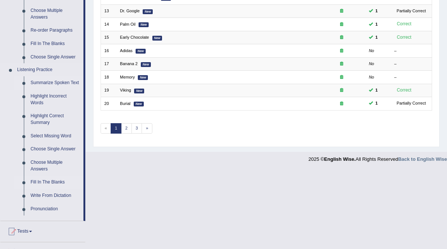
scroll to position [176, 0]
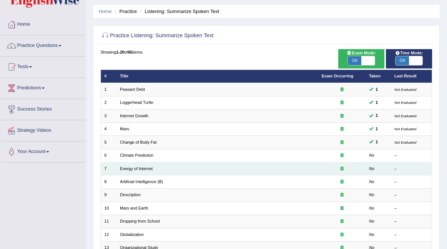
scroll to position [17, 0]
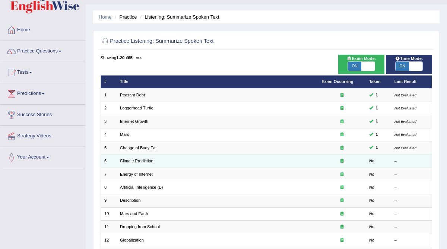
click at [129, 161] on link "Climate Prediction" at bounding box center [137, 161] width 34 height 4
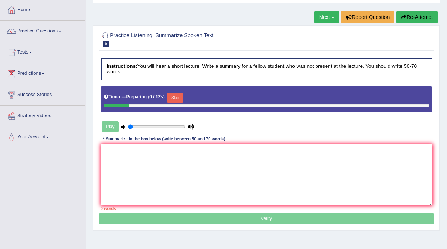
scroll to position [38, 0]
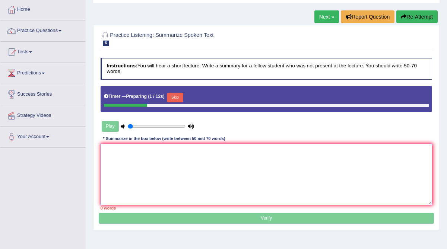
click at [114, 150] on textarea at bounding box center [267, 175] width 332 height 62
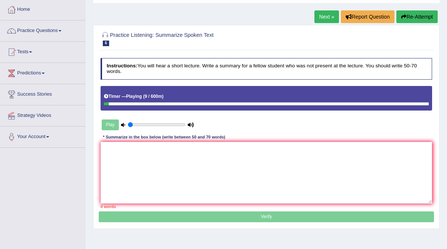
click at [106, 106] on div "Timer — Playing ( 9 / 600m )" at bounding box center [267, 98] width 332 height 25
click at [113, 124] on div "Play" at bounding box center [148, 125] width 95 height 16
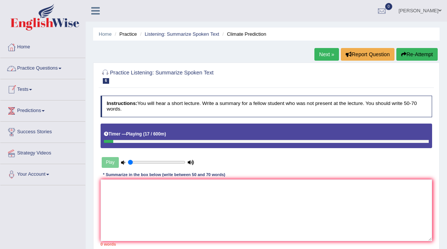
click at [45, 66] on link "Practice Questions" at bounding box center [42, 67] width 85 height 19
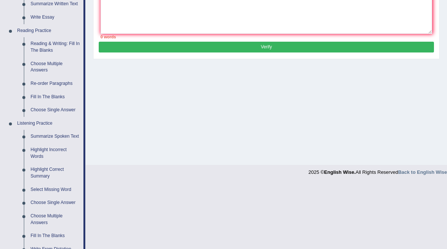
scroll to position [208, 0]
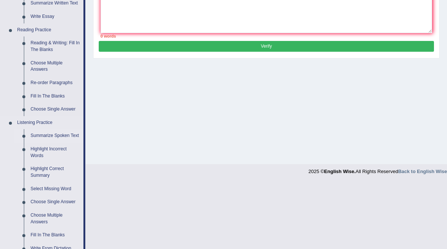
click at [49, 134] on link "Summarize Spoken Text" at bounding box center [55, 135] width 56 height 13
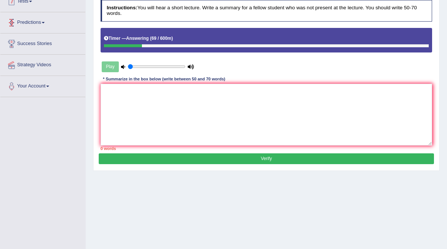
scroll to position [122, 0]
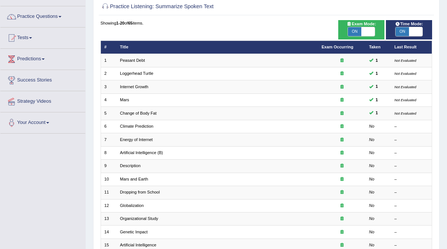
scroll to position [56, 0]
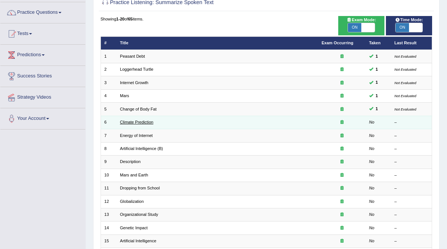
click at [139, 120] on link "Climate Prediction" at bounding box center [137, 122] width 34 height 4
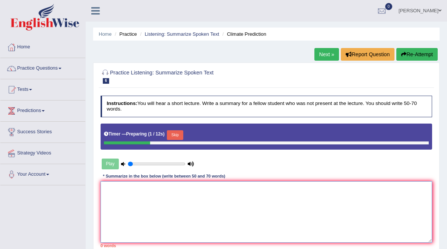
click at [111, 189] on textarea at bounding box center [267, 213] width 332 height 62
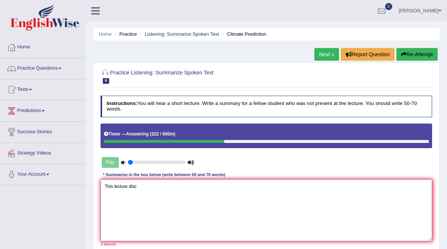
drag, startPoint x: 152, startPoint y: 188, endPoint x: 116, endPoint y: 185, distance: 37.1
click at [116, 185] on textarea "This lecture disc" at bounding box center [267, 211] width 332 height 62
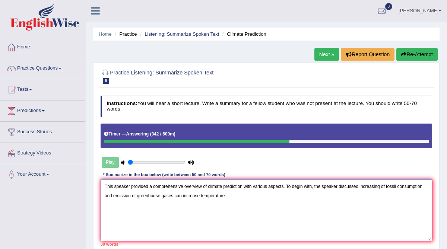
click at [201, 196] on textarea "This speaker provided a comprehensive overview of climate prediction with vario…" at bounding box center [267, 211] width 332 height 62
click at [233, 198] on textarea "This speaker provided a comprehensive overview of climate prediction with vario…" at bounding box center [267, 211] width 332 height 62
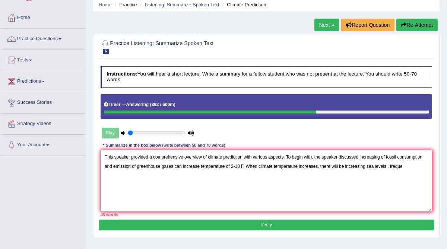
scroll to position [31, 0]
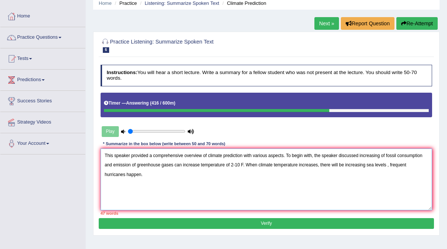
drag, startPoint x: 368, startPoint y: 166, endPoint x: 346, endPoint y: 169, distance: 22.2
click at [346, 169] on textarea "This speaker provided a comprehensive overview of climate prediction with vario…" at bounding box center [267, 180] width 332 height 62
drag, startPoint x: 126, startPoint y: 173, endPoint x: 102, endPoint y: 176, distance: 24.0
click at [102, 176] on textarea "This speaker provided a comprehensive overview of climate prediction with vario…" at bounding box center [267, 180] width 332 height 62
drag, startPoint x: 360, startPoint y: 164, endPoint x: 346, endPoint y: 165, distance: 14.2
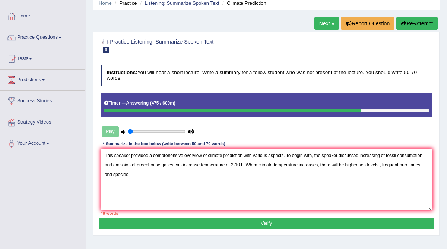
click at [346, 165] on textarea "This speaker provided a comprehensive overview of climate prediction with vario…" at bounding box center [267, 180] width 332 height 62
click at [158, 175] on textarea "This speaker provided a comprehensive overview of climate prediction with vario…" at bounding box center [267, 180] width 332 height 62
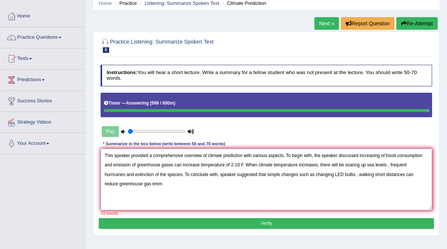
type textarea "This speaker provided a comprehensive overview of climate prediction with vario…"
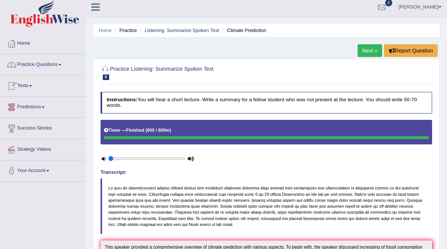
scroll to position [0, 0]
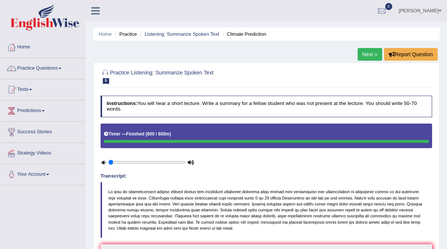
click at [40, 68] on link "Practice Questions" at bounding box center [42, 67] width 85 height 19
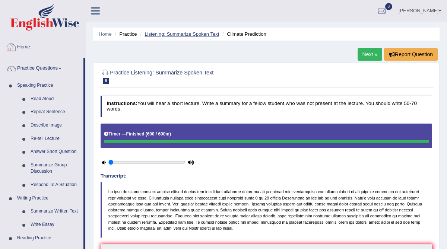
click at [173, 34] on link "Listening: Summarize Spoken Text" at bounding box center [182, 34] width 75 height 6
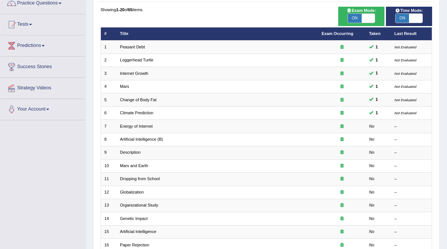
scroll to position [67, 0]
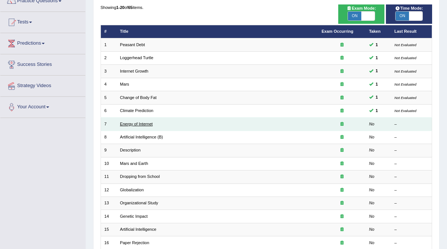
click at [137, 122] on link "Energy of Internet" at bounding box center [136, 124] width 33 height 4
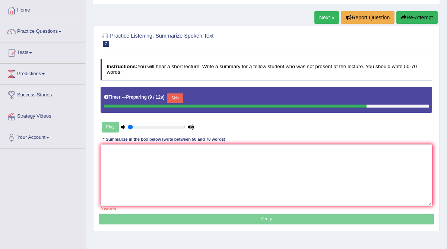
scroll to position [36, 0]
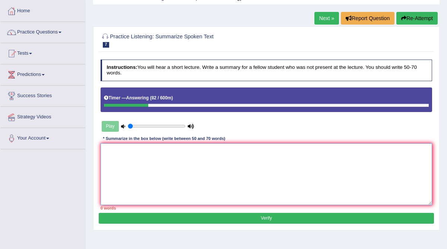
click at [126, 151] on textarea at bounding box center [267, 175] width 332 height 62
click at [115, 156] on textarea at bounding box center [267, 175] width 332 height 62
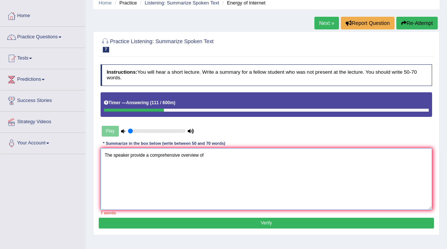
scroll to position [32, 0]
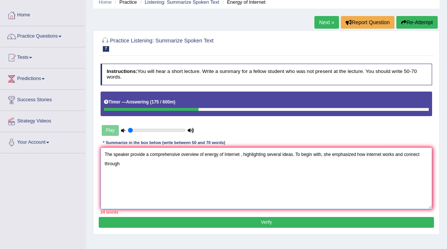
click at [407, 154] on textarea "The speaker provide a comprehensive overview of energy of Internet , highlighti…" at bounding box center [267, 179] width 332 height 62
click at [407, 155] on textarea "The speaker provide a comprehensive overview of energy of Internet , highlighti…" at bounding box center [267, 179] width 332 height 62
click at [401, 154] on textarea "The speaker provide a comprehensive overview of energy of Internet , highlighti…" at bounding box center [267, 179] width 332 height 62
click at [190, 167] on textarea "The speaker provide a comprehensive overview of energy of Internet , highlighti…" at bounding box center [267, 179] width 332 height 62
click at [408, 155] on textarea "The speaker provide a comprehensive overview of energy of Internet , highlighti…" at bounding box center [267, 179] width 332 height 62
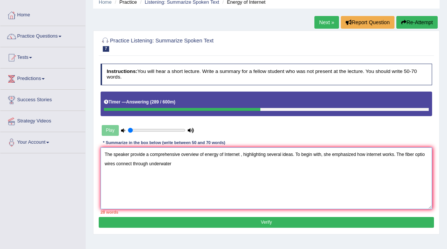
click at [191, 164] on textarea "The speaker provide a comprehensive overview of energy of Internet , highlighti…" at bounding box center [267, 179] width 332 height 62
drag, startPoint x: 397, startPoint y: 155, endPoint x: 367, endPoint y: 154, distance: 30.2
click at [367, 154] on textarea "The speaker provide a comprehensive overview of energy of Internet , highlighti…" at bounding box center [267, 179] width 332 height 62
drag, startPoint x: 255, startPoint y: 164, endPoint x: 230, endPoint y: 165, distance: 25.0
click at [230, 165] on textarea "The speaker provide a comprehensive overview of energy of Internet , highlighti…" at bounding box center [267, 179] width 332 height 62
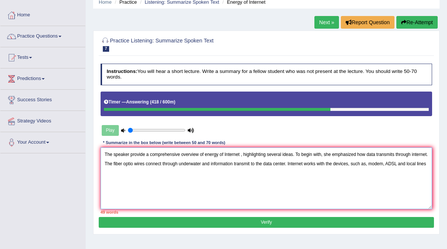
drag, startPoint x: 336, startPoint y: 165, endPoint x: 323, endPoint y: 162, distance: 13.0
click at [323, 162] on textarea "The speaker provide a comprehensive overview of energy of Internet , highlighti…" at bounding box center [267, 179] width 332 height 62
click at [339, 163] on textarea "The speaker provide a comprehensive overview of energy of Internet , highlighti…" at bounding box center [267, 179] width 332 height 62
drag, startPoint x: 335, startPoint y: 163, endPoint x: 327, endPoint y: 162, distance: 8.2
click at [327, 162] on textarea "The speaker provide a comprehensive overview of energy of Internet , highlighti…" at bounding box center [267, 179] width 332 height 62
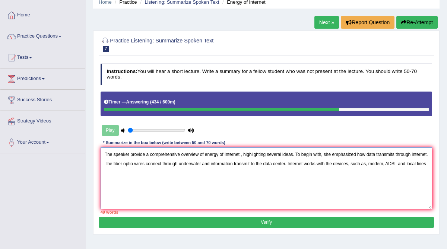
click at [335, 179] on textarea "The speaker provide a comprehensive overview of energy of Internet , highlighti…" at bounding box center [267, 179] width 332 height 62
click at [335, 165] on textarea "The speaker provide a comprehensive overview of energy of Internet , highlighti…" at bounding box center [267, 179] width 332 height 62
click at [337, 165] on textarea "The speaker provide a comprehensive overview of energy of Internet , highlighti…" at bounding box center [267, 179] width 332 height 62
click at [224, 171] on textarea "The speaker provide a comprehensive overview of energy of Internet , highlighti…" at bounding box center [267, 179] width 332 height 62
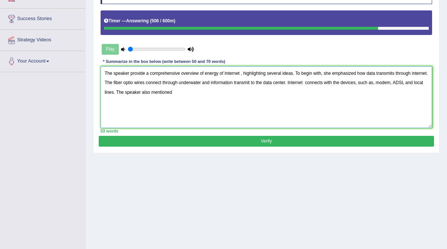
scroll to position [115, 0]
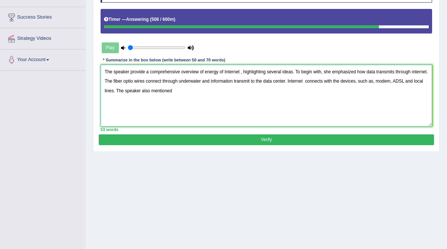
type textarea "The speaker provide a comprehensive overview of energy of Internet , highlighti…"
click at [211, 139] on button "Verify" at bounding box center [266, 140] width 335 height 11
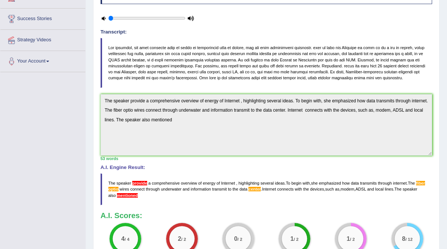
scroll to position [83, 0]
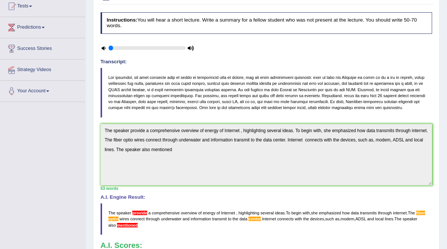
click at [119, 217] on span "optio" at bounding box center [113, 219] width 10 height 4
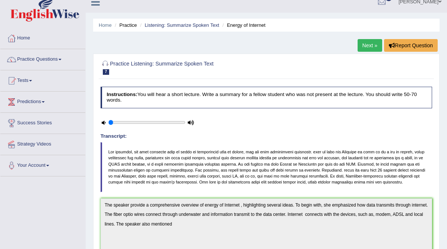
scroll to position [0, 0]
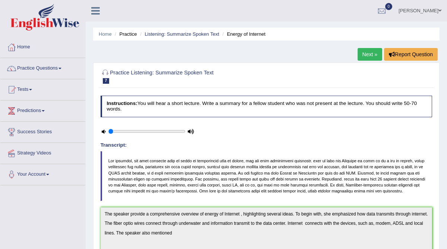
click at [365, 53] on link "Next »" at bounding box center [370, 54] width 25 height 13
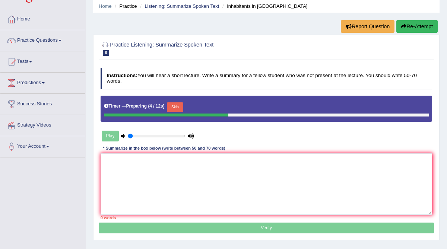
scroll to position [35, 0]
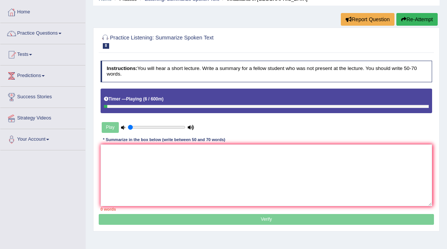
click at [106, 127] on div "Play" at bounding box center [148, 128] width 95 height 16
click at [108, 107] on div at bounding box center [266, 106] width 325 height 3
click at [110, 107] on div at bounding box center [266, 106] width 325 height 3
drag, startPoint x: 145, startPoint y: 126, endPoint x: 108, endPoint y: 123, distance: 37.4
type input "0.05"
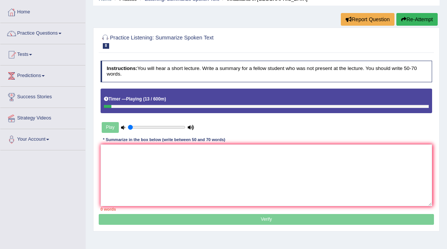
click at [128, 125] on input "range" at bounding box center [156, 127] width 57 height 5
click at [427, 18] on button "Re-Attempt" at bounding box center [417, 19] width 41 height 13
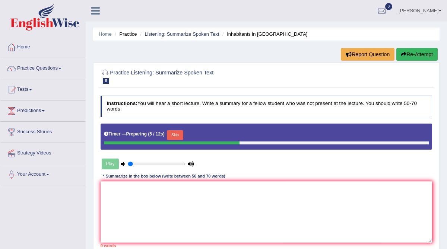
click at [223, 149] on div "Play" at bounding box center [266, 148] width 338 height 48
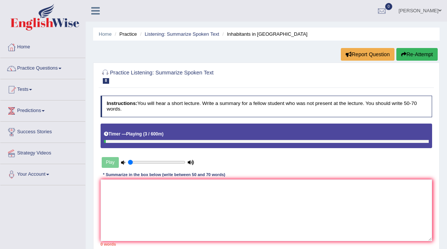
click at [111, 161] on div "Play" at bounding box center [148, 163] width 95 height 16
drag, startPoint x: 129, startPoint y: 163, endPoint x: 123, endPoint y: 163, distance: 6.7
click at [128, 163] on input "range" at bounding box center [156, 162] width 57 height 5
click at [201, 37] on link "Listening: Summarize Spoken Text" at bounding box center [182, 34] width 75 height 6
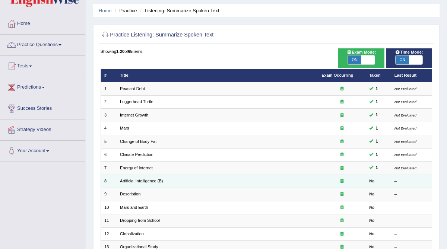
scroll to position [24, 0]
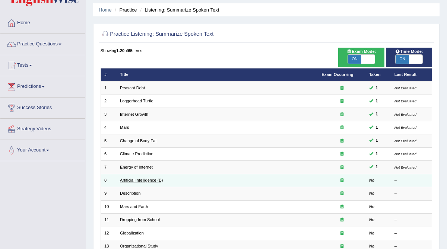
click at [140, 179] on link "Artificial Intelligence (B)" at bounding box center [141, 180] width 43 height 4
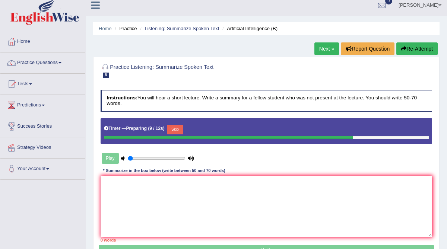
scroll to position [14, 0]
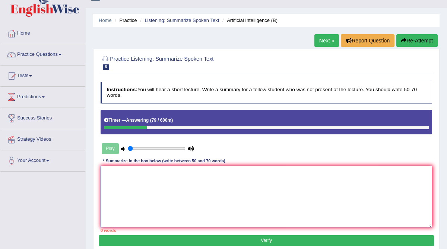
click at [132, 176] on textarea at bounding box center [267, 197] width 332 height 62
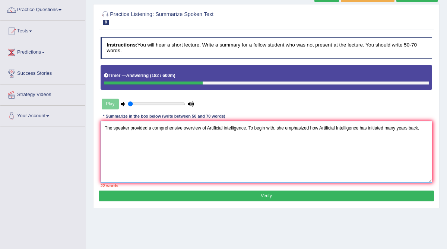
scroll to position [62, 0]
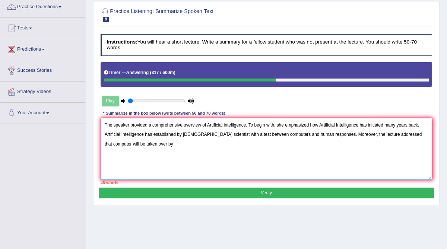
click at [391, 134] on textarea "The speaker provided a comprehensive overview of Artificial intelligence. To be…" at bounding box center [267, 149] width 332 height 62
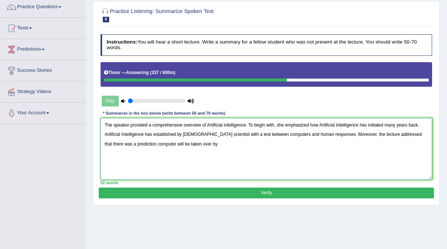
drag, startPoint x: 413, startPoint y: 134, endPoint x: 403, endPoint y: 134, distance: 10.1
click at [403, 134] on textarea "The speaker provided a comprehensive overview of Artificial intelligence. To be…" at bounding box center [267, 149] width 332 height 62
click at [126, 145] on textarea "The speaker provided a comprehensive overview of Artificial intelligence. To be…" at bounding box center [267, 149] width 332 height 62
click at [153, 144] on textarea "The speaker provided a comprehensive overview of Artificial intelligence. To be…" at bounding box center [267, 149] width 332 height 62
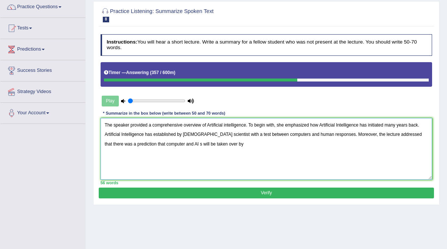
click at [171, 145] on textarea "The speaker provided a comprehensive overview of Artificial intelligence. To be…" at bounding box center [267, 149] width 332 height 62
click at [220, 144] on textarea "The speaker provided a comprehensive overview of Artificial intelligence. To be…" at bounding box center [267, 149] width 332 height 62
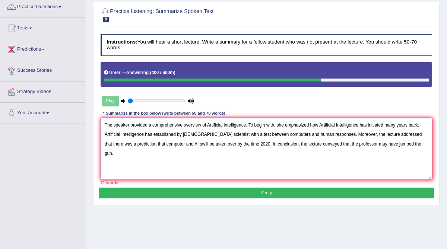
click at [170, 144] on textarea "The speaker provided a comprehensive overview of Artificial intelligence. To be…" at bounding box center [267, 149] width 332 height 62
drag, startPoint x: 175, startPoint y: 142, endPoint x: 169, endPoint y: 141, distance: 6.4
click at [169, 142] on textarea "The speaker provided a comprehensive overview of Artificial intelligence. To be…" at bounding box center [267, 149] width 332 height 62
drag, startPoint x: 209, startPoint y: 135, endPoint x: 184, endPoint y: 134, distance: 25.0
click at [184, 134] on textarea "The speaker provided a comprehensive overview of Artificial intelligence. To be…" at bounding box center [267, 149] width 332 height 62
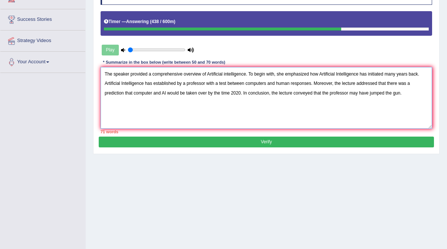
scroll to position [113, 0]
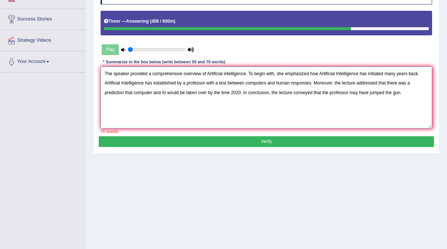
drag, startPoint x: 406, startPoint y: 93, endPoint x: 328, endPoint y: 95, distance: 77.9
click at [328, 95] on textarea "The speaker provided a comprehensive overview of Artificial intelligence. To be…" at bounding box center [267, 98] width 332 height 62
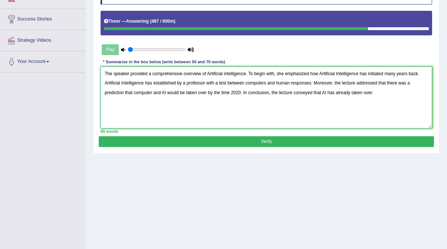
type textarea "The speaker provided a comprehensive overview of Artificial intelligence. To be…"
click at [302, 143] on button "Verify" at bounding box center [266, 141] width 335 height 11
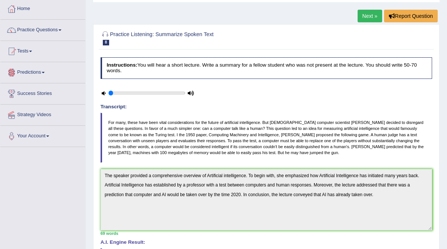
scroll to position [15, 0]
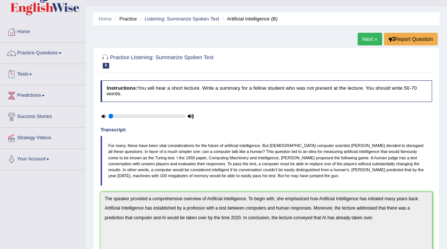
click at [26, 75] on link "Tests" at bounding box center [42, 73] width 85 height 19
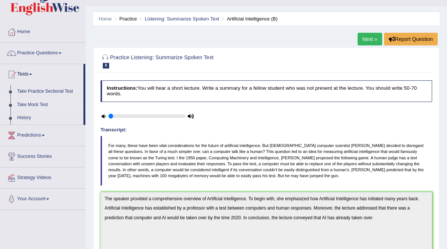
click at [35, 103] on link "Take Mock Test" at bounding box center [49, 104] width 70 height 13
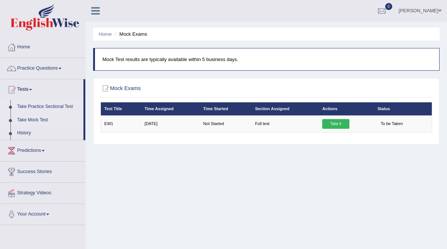
click at [35, 105] on link "Take Practice Sectional Test" at bounding box center [49, 106] width 70 height 13
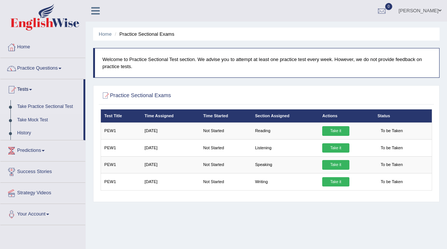
click at [40, 106] on link "Take Practice Sectional Test" at bounding box center [49, 106] width 70 height 13
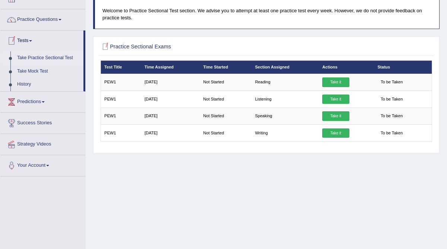
scroll to position [53, 0]
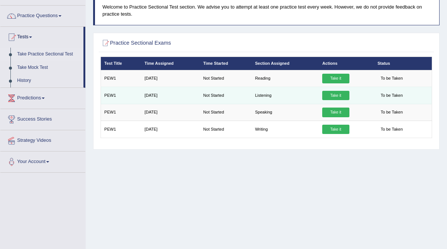
click at [331, 96] on link "Take it" at bounding box center [335, 96] width 27 height 10
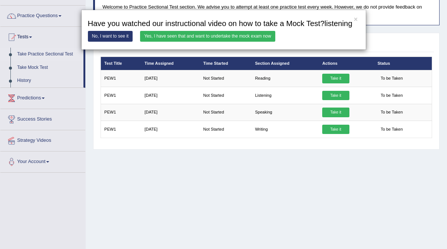
click at [174, 42] on link "Yes, I have seen that and want to undertake the mock exam now" at bounding box center [207, 36] width 135 height 11
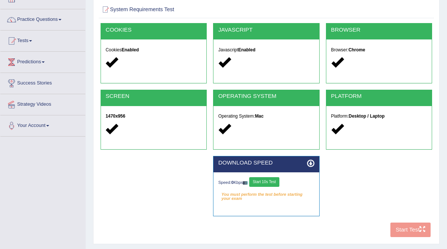
scroll to position [76, 0]
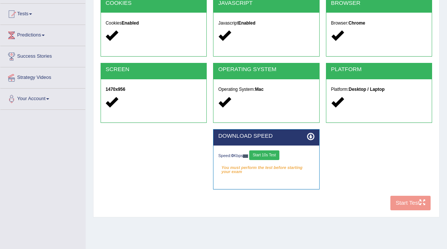
click at [274, 153] on button "Start 10s Test" at bounding box center [264, 156] width 30 height 10
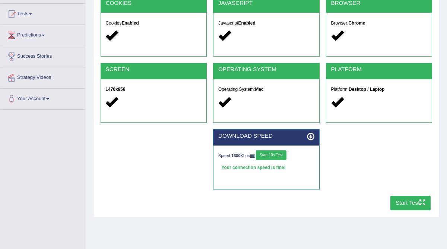
click at [409, 201] on button "Start Test" at bounding box center [411, 203] width 41 height 15
click at [406, 207] on button "Start Test" at bounding box center [411, 203] width 41 height 15
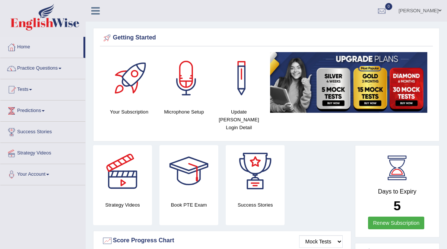
click at [25, 90] on link "Tests" at bounding box center [42, 88] width 85 height 19
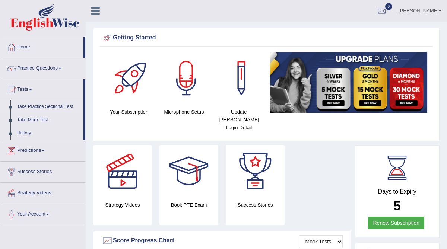
click at [29, 107] on link "Take Practice Sectional Test" at bounding box center [49, 106] width 70 height 13
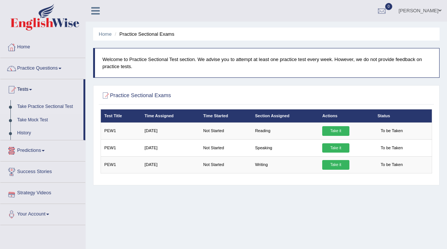
click at [41, 109] on link "Take Practice Sectional Test" at bounding box center [49, 106] width 70 height 13
